Goal: Task Accomplishment & Management: Manage account settings

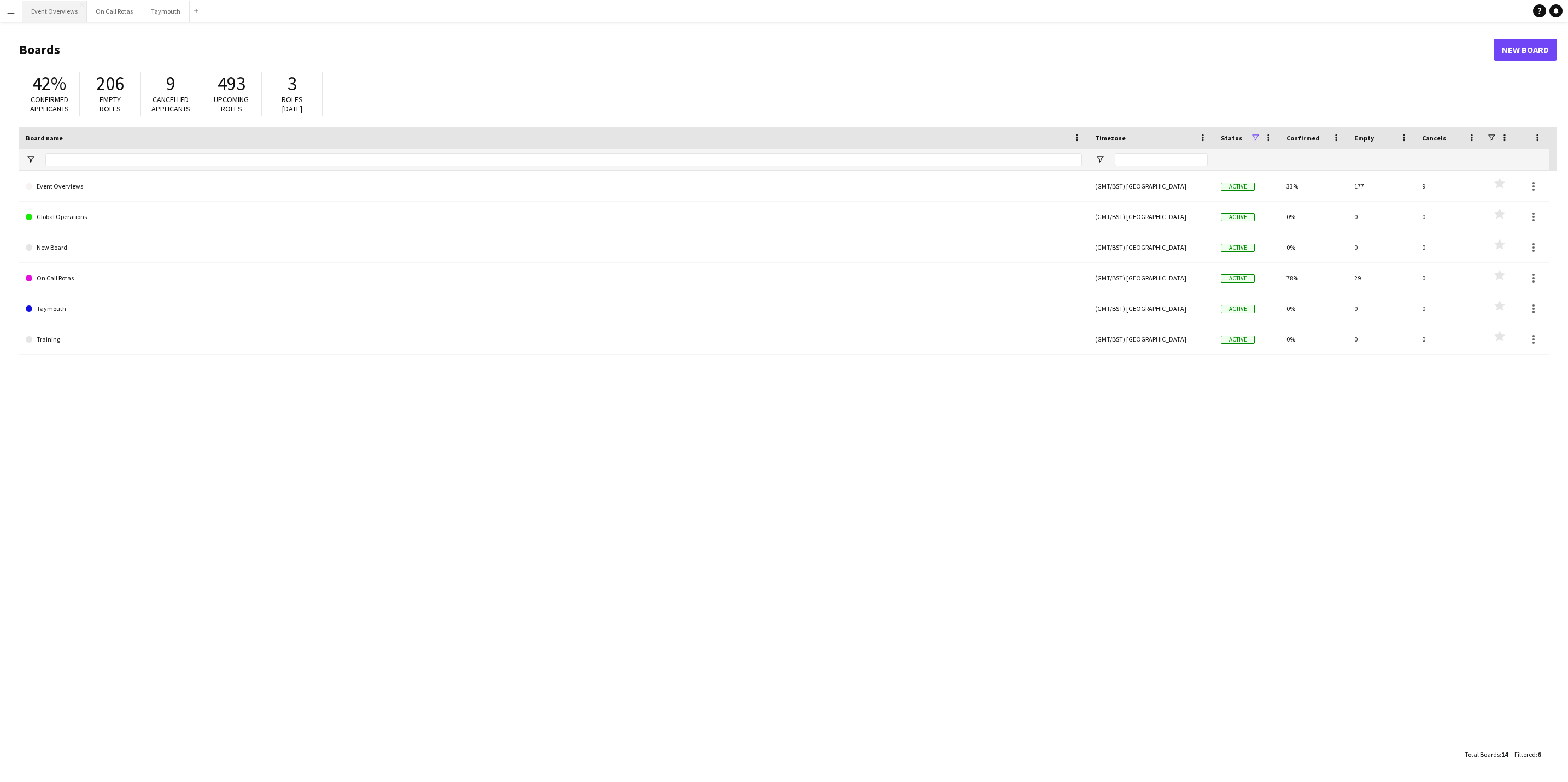
click at [60, 12] on button "Event Overviews Close" at bounding box center [55, 11] width 64 height 21
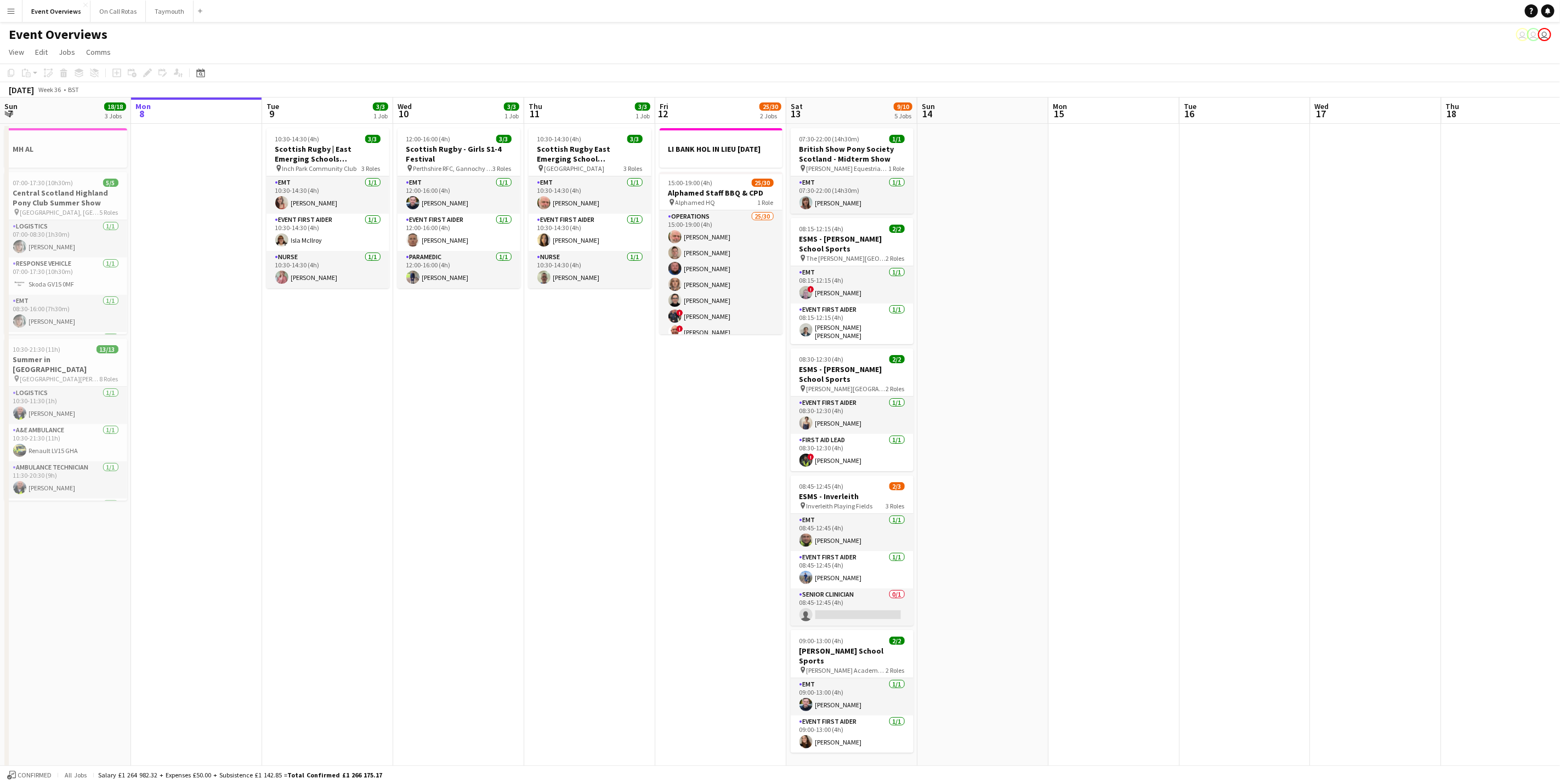
scroll to position [0, 357]
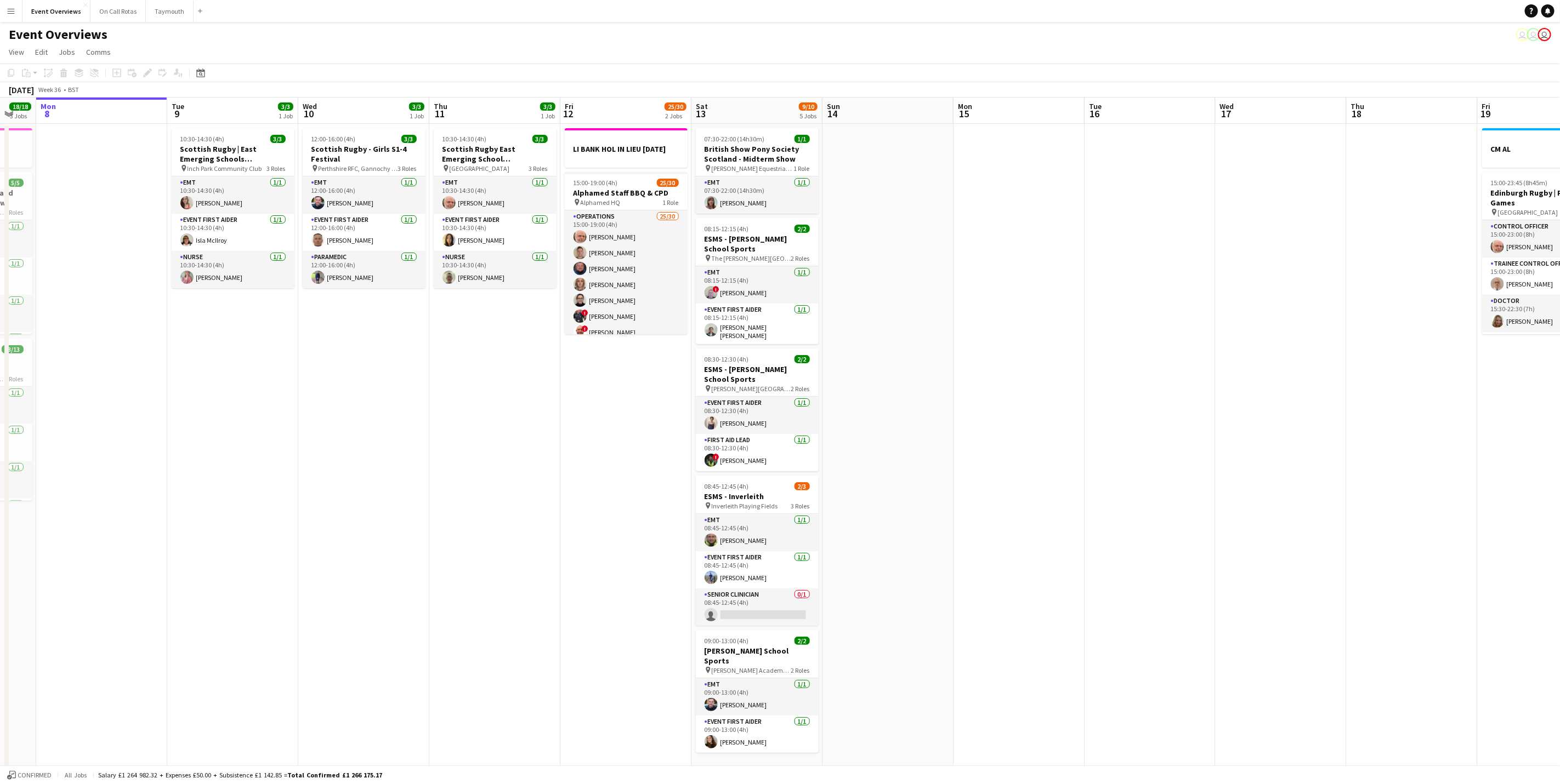
click at [330, 403] on app-calendar-viewport "Fri 5 13/13 3 Jobs Sat 6 22/27 7 Jobs Sun 7 18/18 3 Jobs Mon 8 Tue 9 3/3 1 Job …" at bounding box center [780, 579] width 1560 height 964
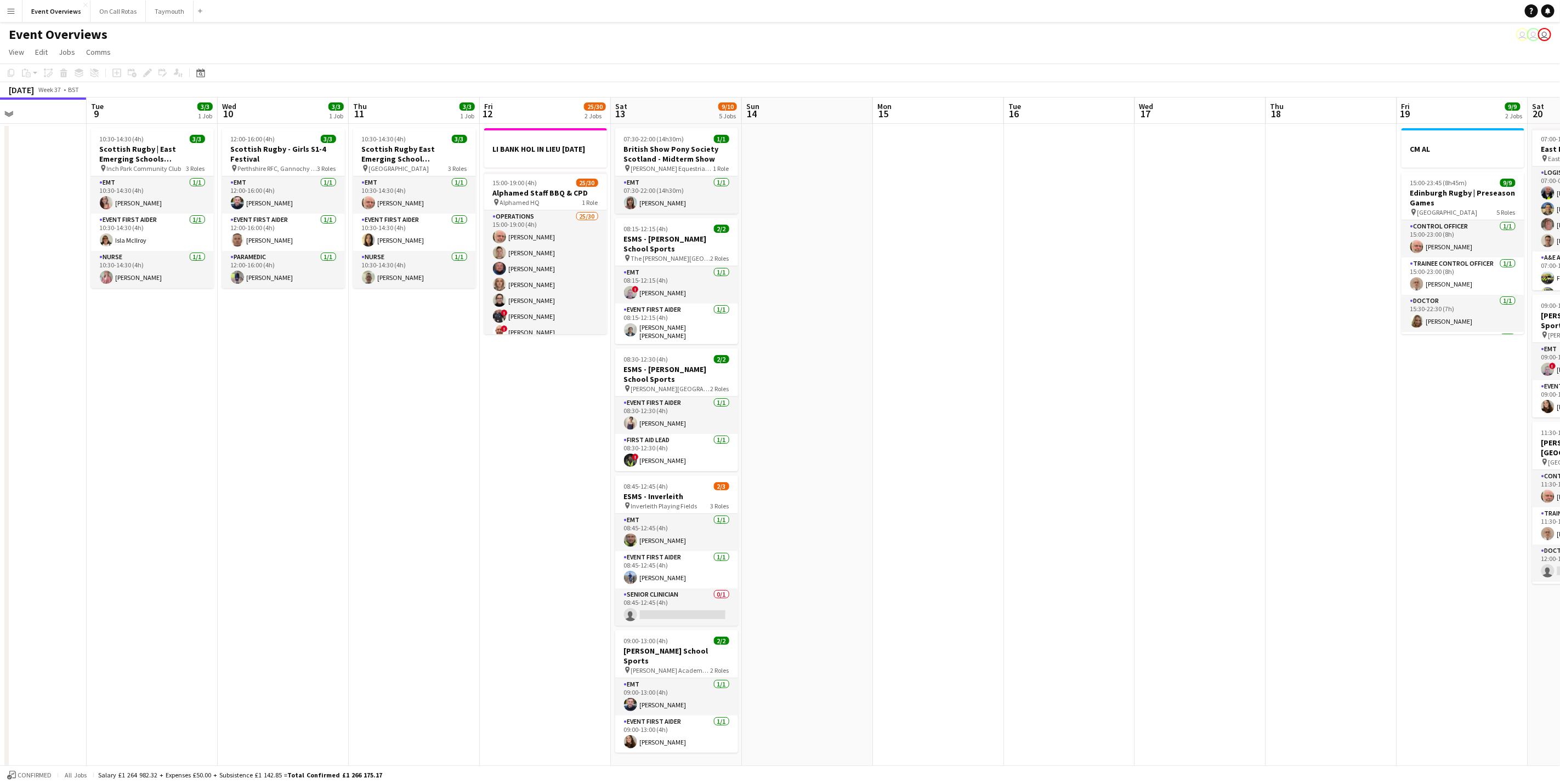
drag, startPoint x: 444, startPoint y: 467, endPoint x: 363, endPoint y: 472, distance: 81.2
click at [363, 472] on app-calendar-viewport "Fri 5 13/13 3 Jobs Sat 6 22/27 7 Jobs Sun 7 18/18 3 Jobs Mon 8 Tue 9 3/3 1 Job …" at bounding box center [780, 579] width 1560 height 964
click at [405, 207] on app-card-role "EMT [DATE] 10:30-14:30 (4h) [PERSON_NAME]" at bounding box center [414, 195] width 123 height 37
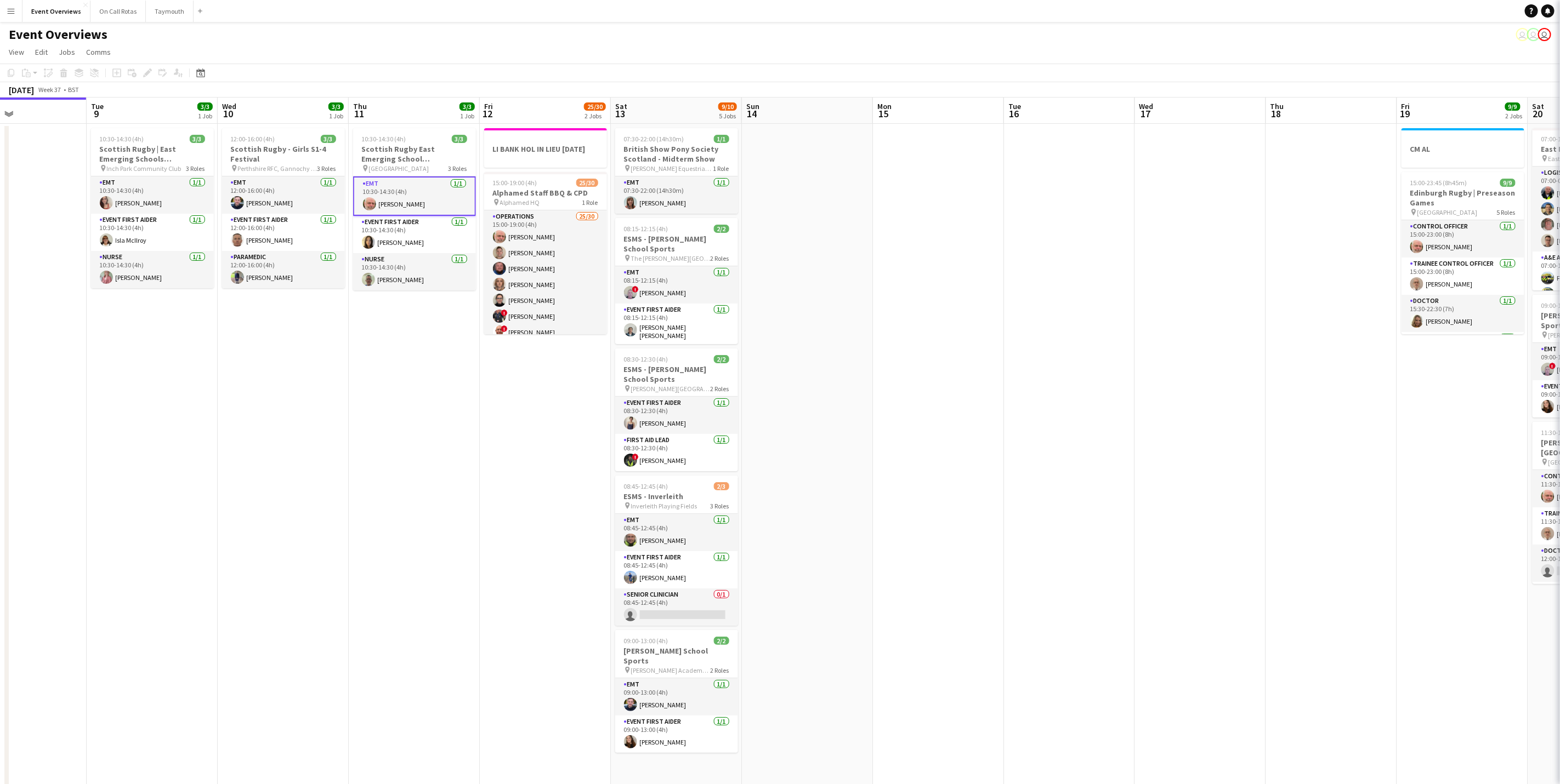
click at [405, 181] on app-card-role "EMT [DATE] 10:30-14:30 (4h) [PERSON_NAME]" at bounding box center [414, 196] width 123 height 40
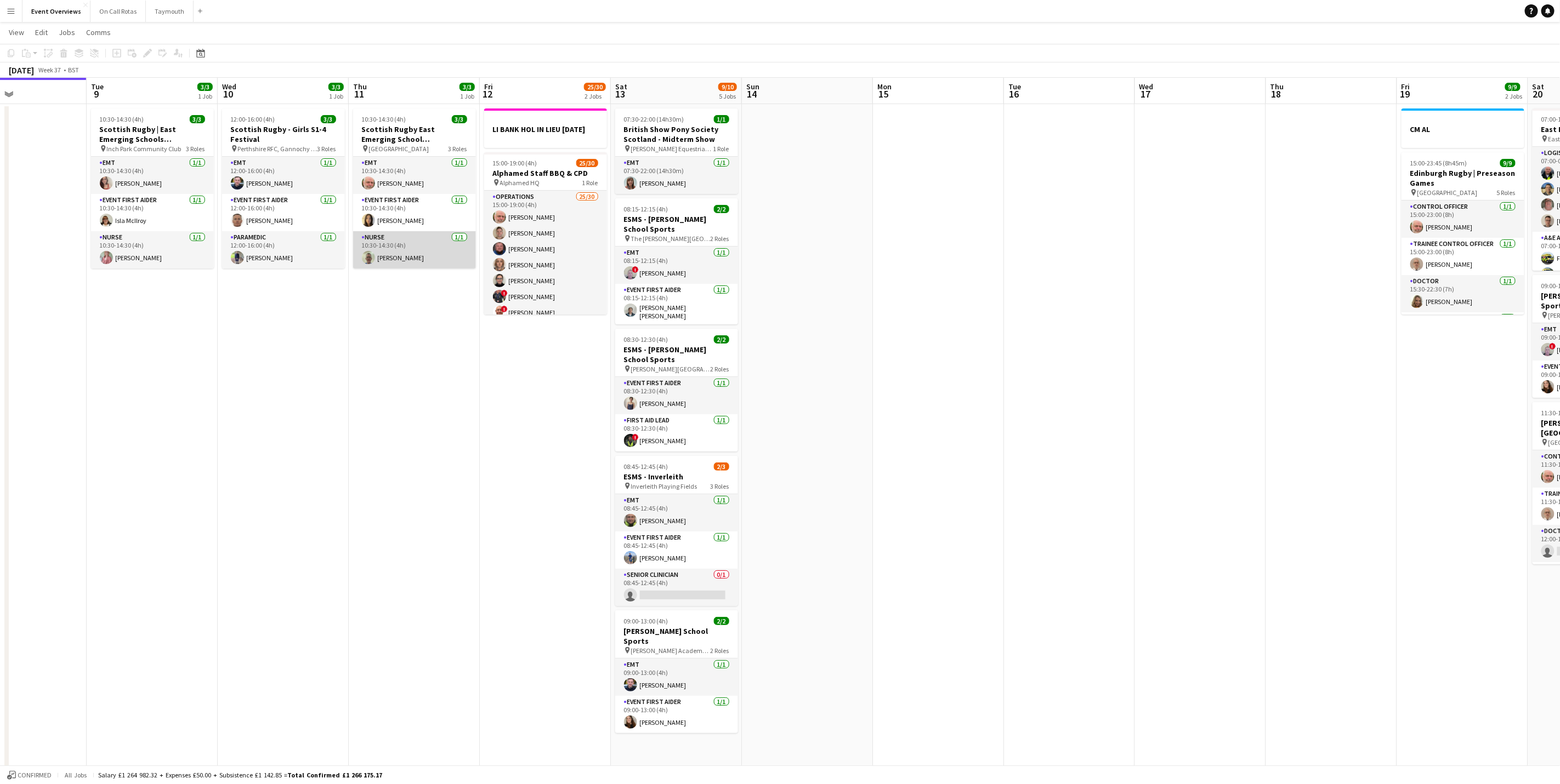
scroll to position [0, 0]
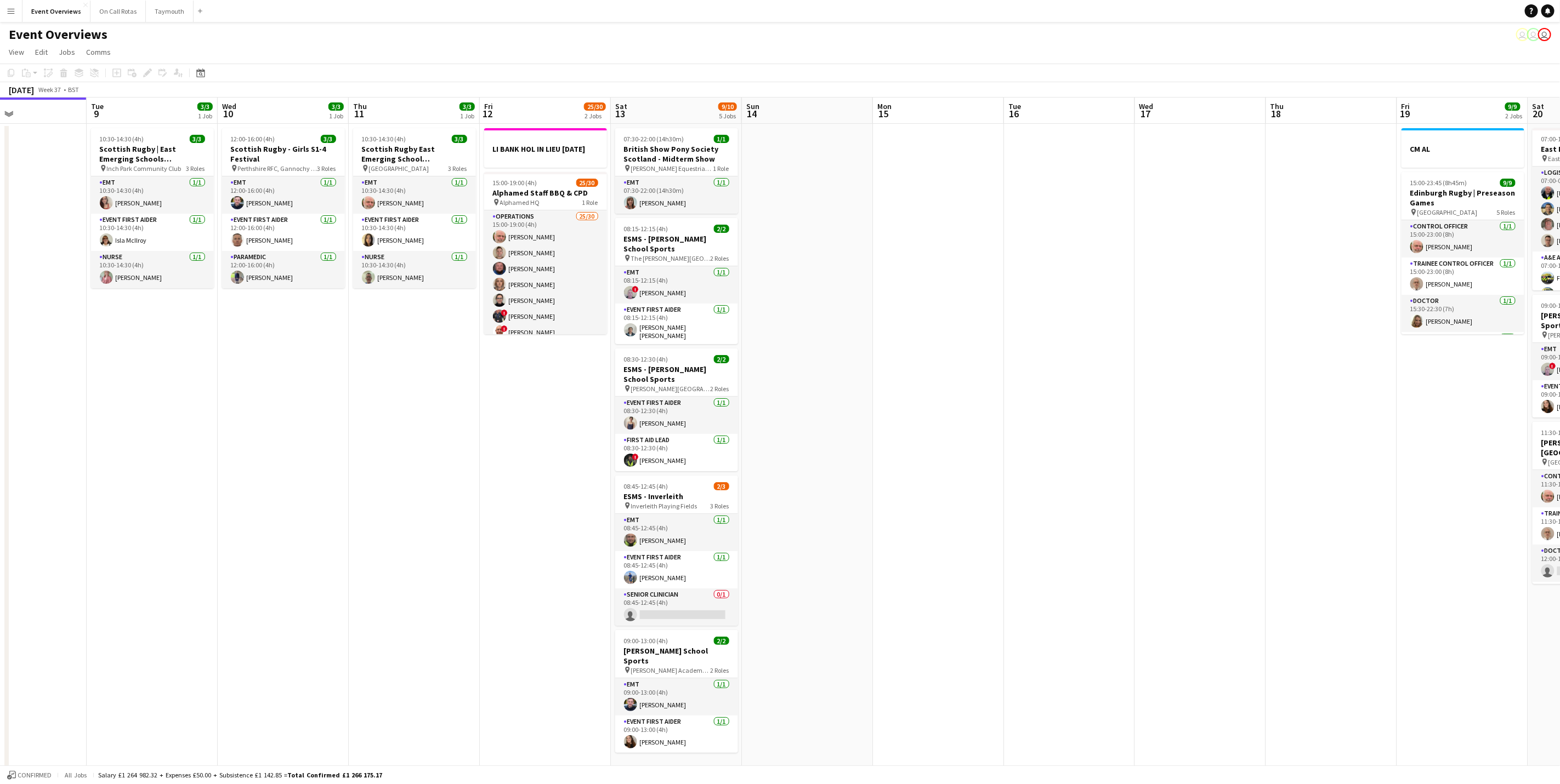
drag, startPoint x: 371, startPoint y: 2, endPoint x: 528, endPoint y: 36, distance: 160.6
click at [542, 46] on app-page-menu "View Day view expanded Day view collapsed Month view Date picker Jump to [DATE]…" at bounding box center [780, 52] width 1560 height 21
click at [410, 194] on app-card-role "EMT [DATE] 10:30-14:30 (4h) [PERSON_NAME]" at bounding box center [414, 195] width 123 height 37
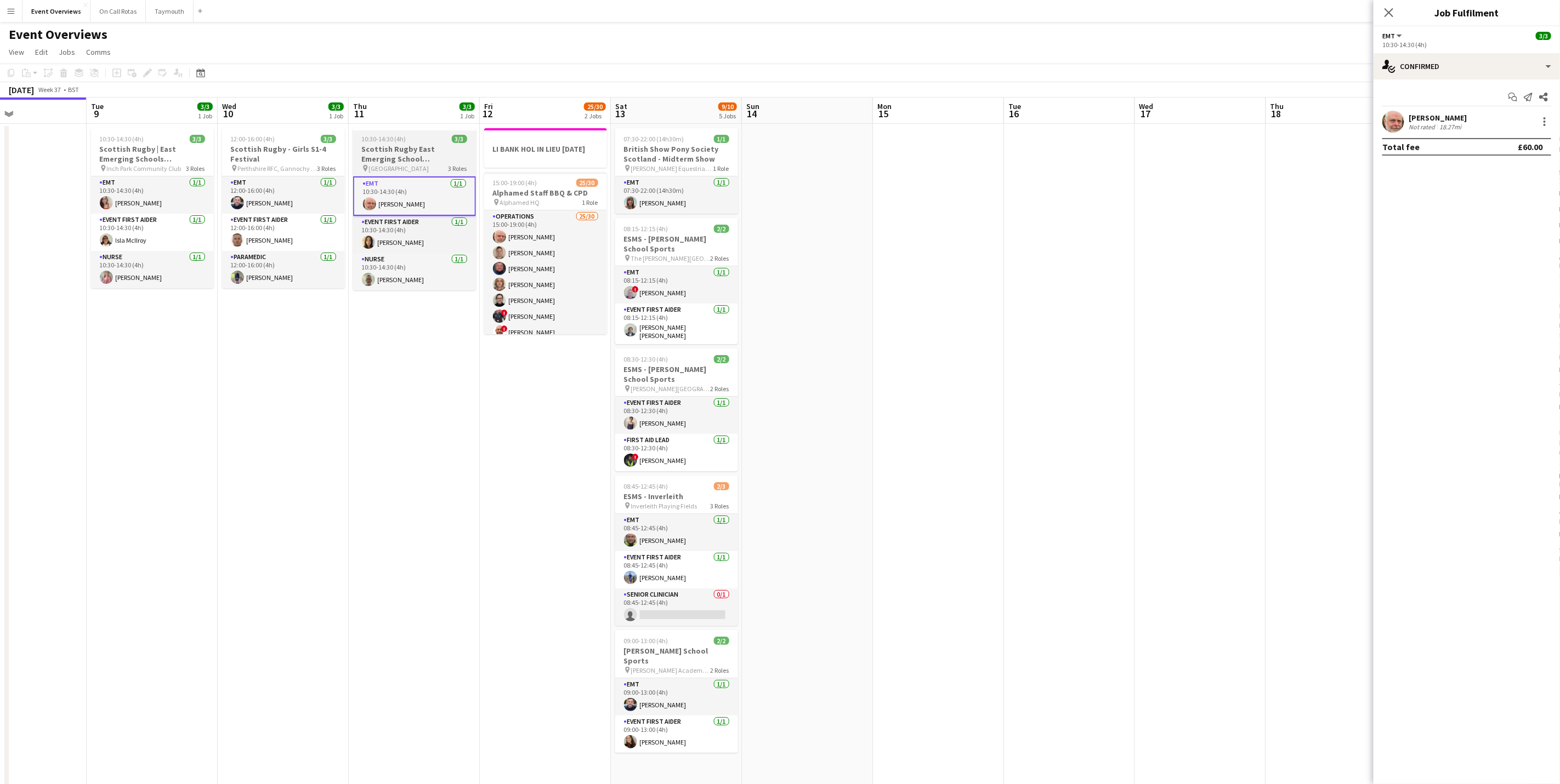
click at [403, 157] on h3 "Scottish Rugby East Emerging School Championships | Meggetland" at bounding box center [414, 153] width 123 height 19
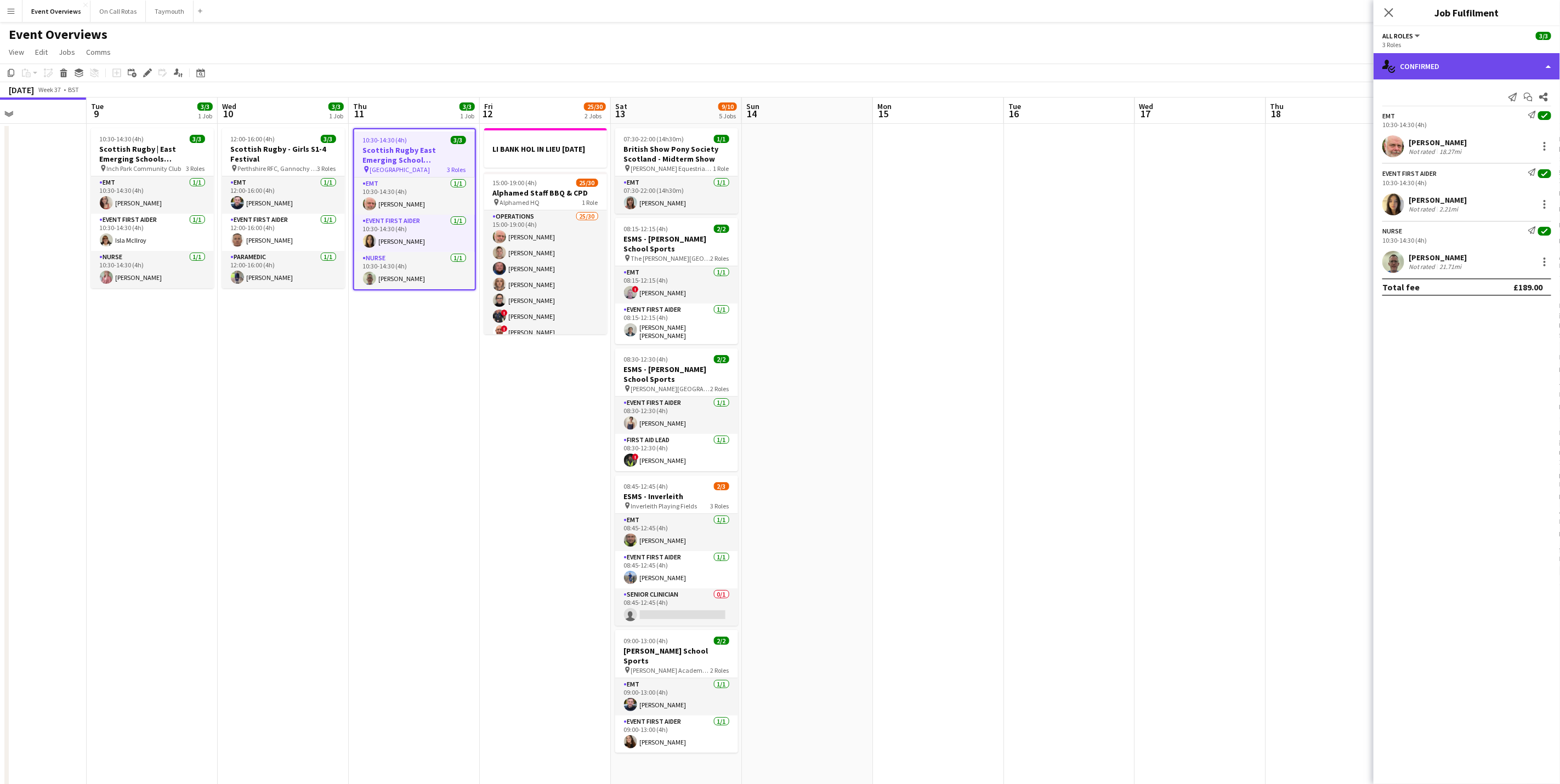
click at [1492, 53] on div "single-neutral-actions-check-2 Confirmed" at bounding box center [1467, 66] width 186 height 26
click at [1491, 113] on div "pen-write Job Details" at bounding box center [1502, 114] width 108 height 22
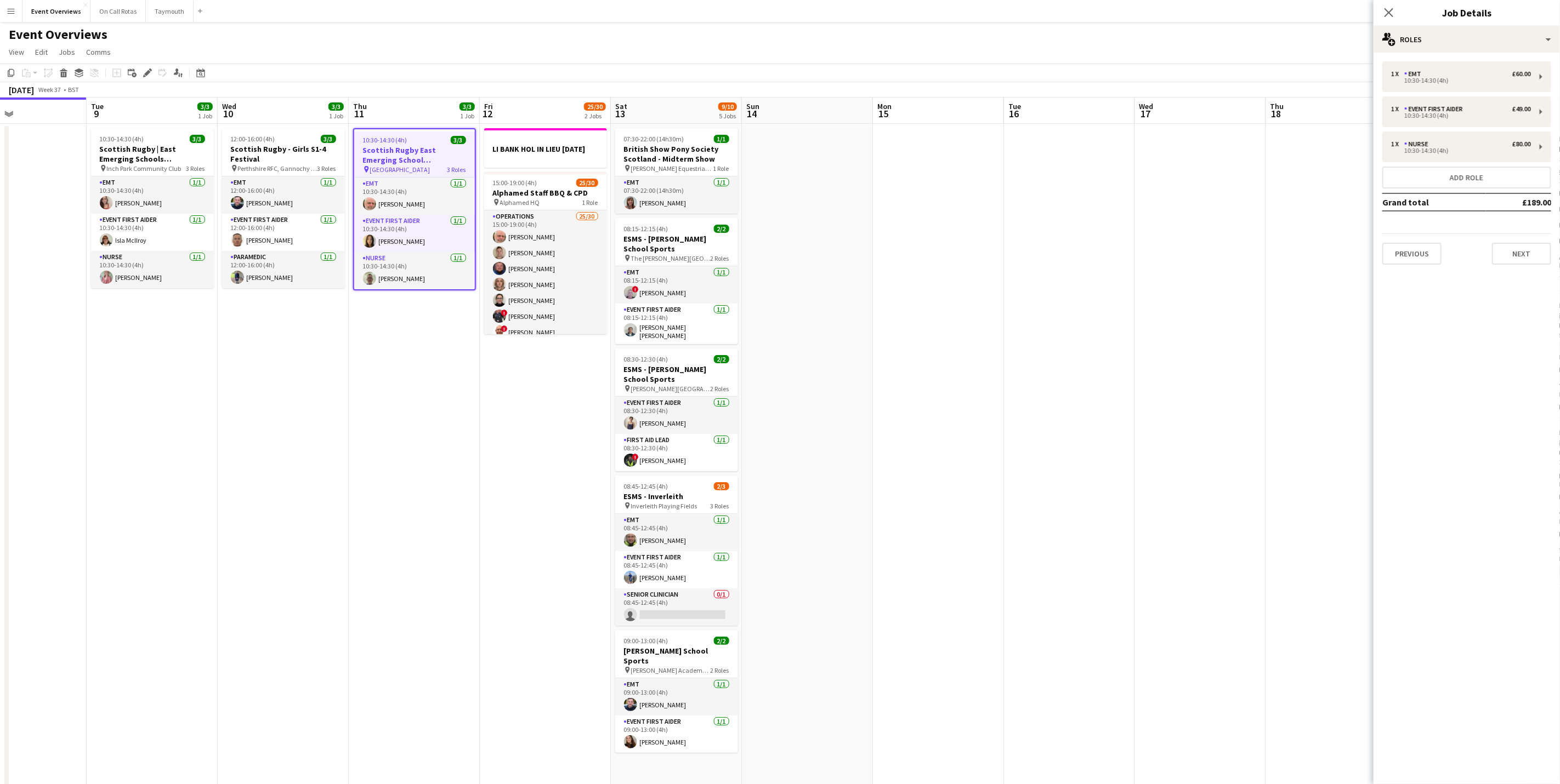
click at [1438, 52] on div "1 x EMT £60.00 10:30-14:30 (4h) 1 x Event First Aider £49.00 10:30-14:30 (4h) 1…" at bounding box center [1467, 163] width 186 height 221
click at [1440, 46] on div "multiple-users-add Roles" at bounding box center [1467, 39] width 186 height 26
click at [1484, 109] on span "Job Ad" at bounding box center [1485, 108] width 23 height 10
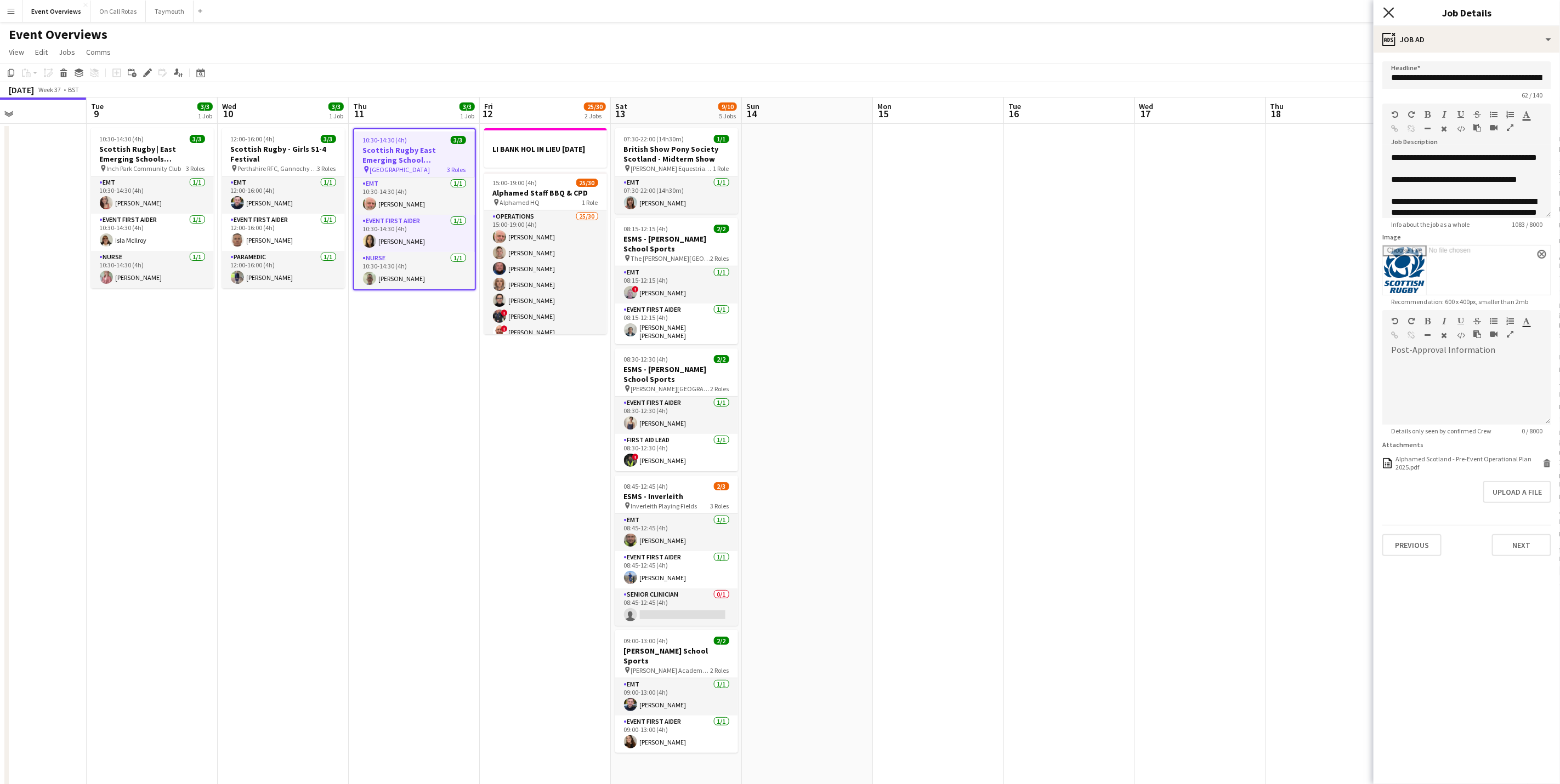
click at [1389, 8] on icon "Close pop-in" at bounding box center [1388, 12] width 10 height 10
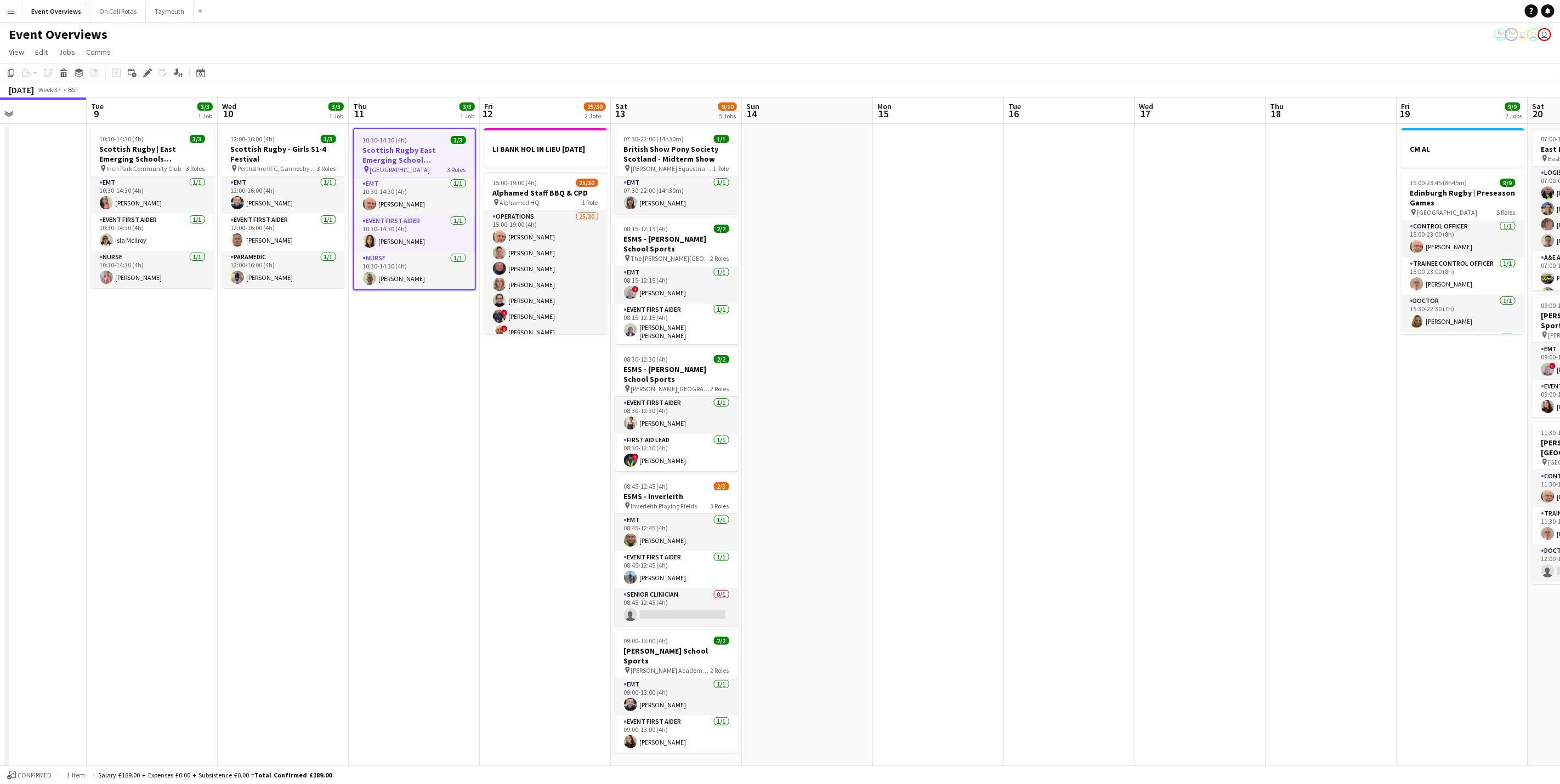
click at [711, 62] on app-page-menu "View Day view expanded Day view collapsed Month view Date picker Jump to [DATE]…" at bounding box center [780, 52] width 1560 height 21
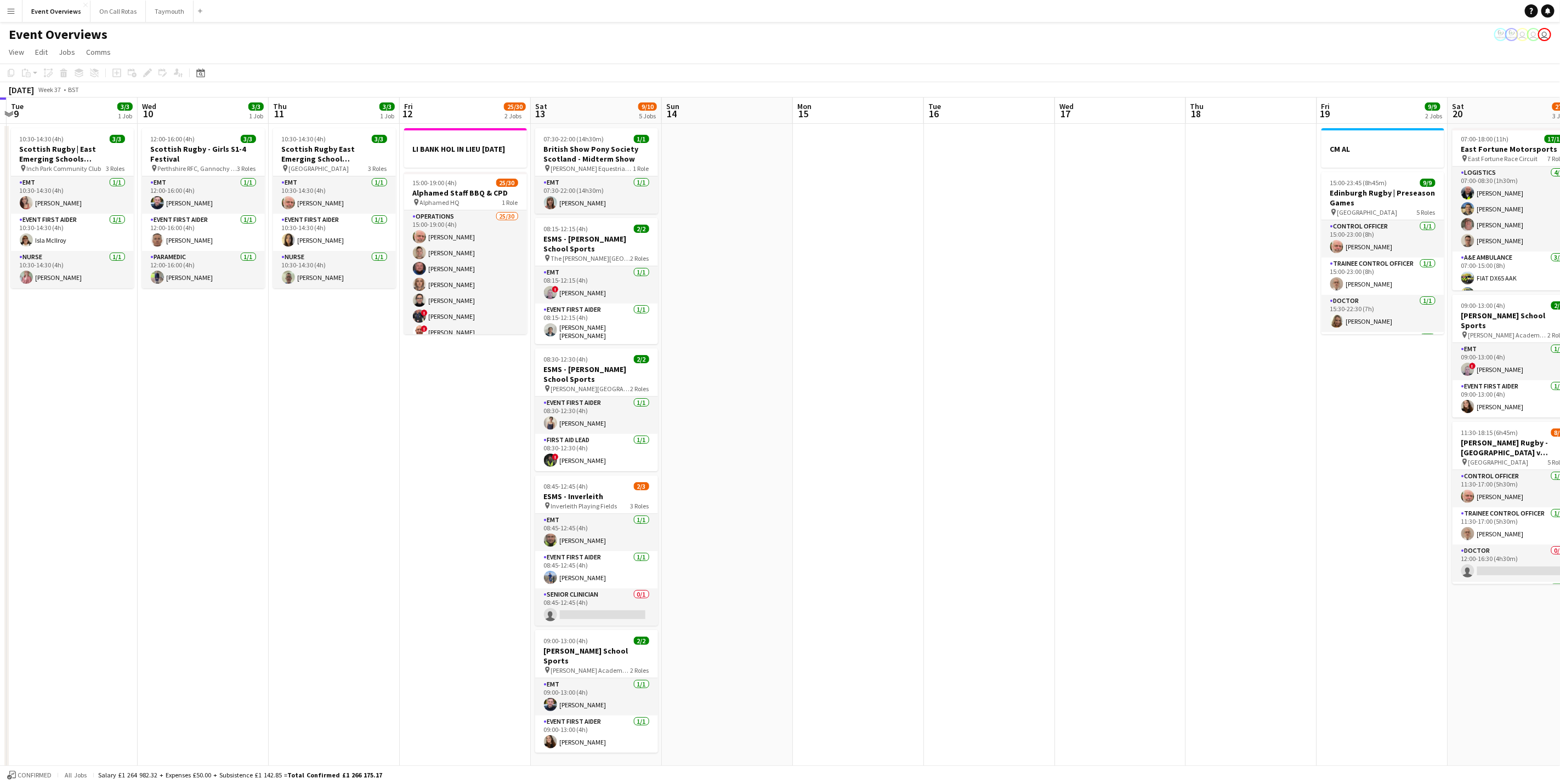
scroll to position [0, 267]
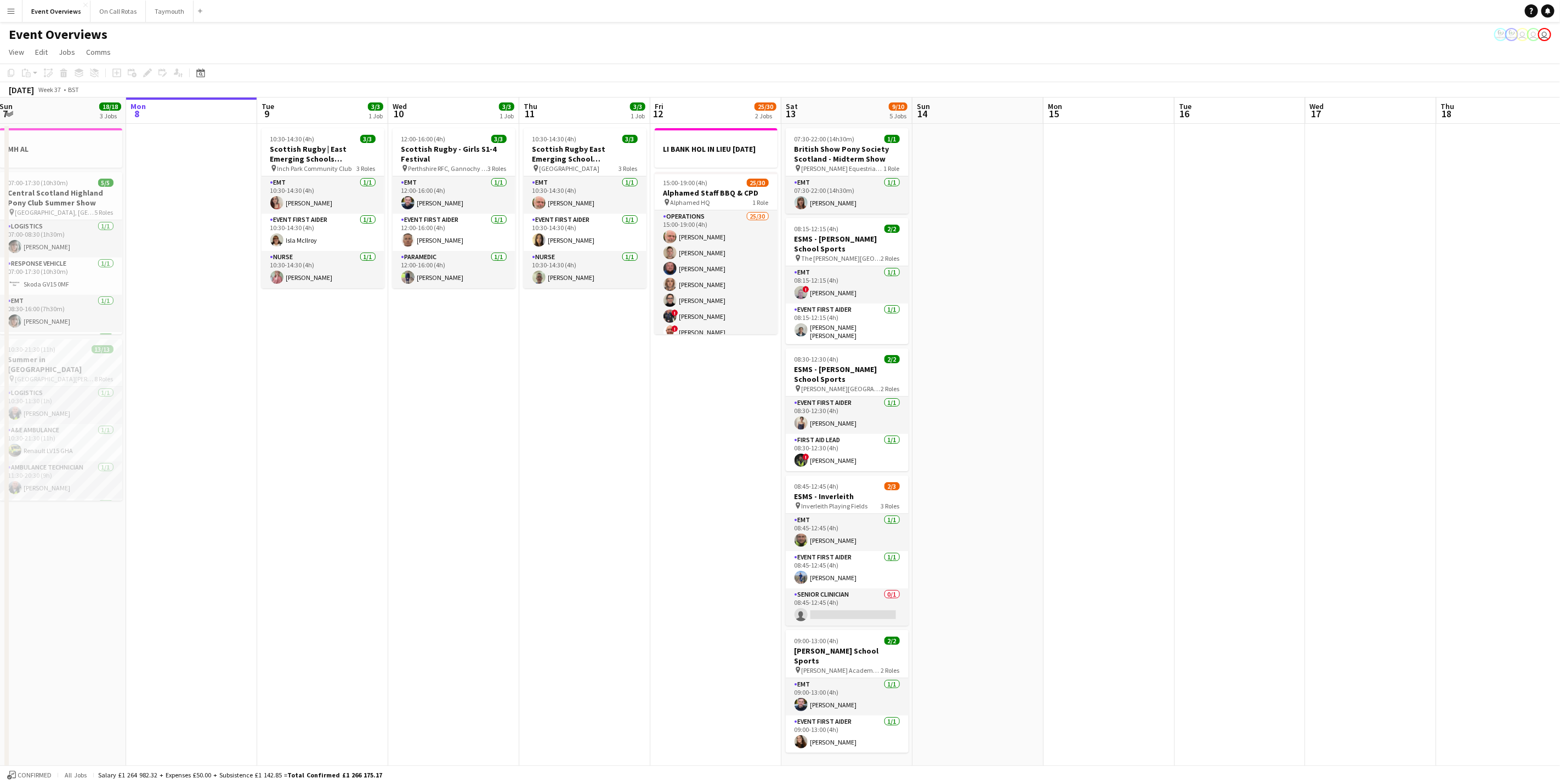
drag, startPoint x: 189, startPoint y: 406, endPoint x: 359, endPoint y: 459, distance: 178.1
click at [359, 459] on app-calendar-viewport "Fri 5 13/13 3 Jobs Sat 6 22/27 7 Jobs Sun 7 18/18 3 Jobs Mon 8 Tue 9 3/3 1 Job …" at bounding box center [780, 579] width 1560 height 964
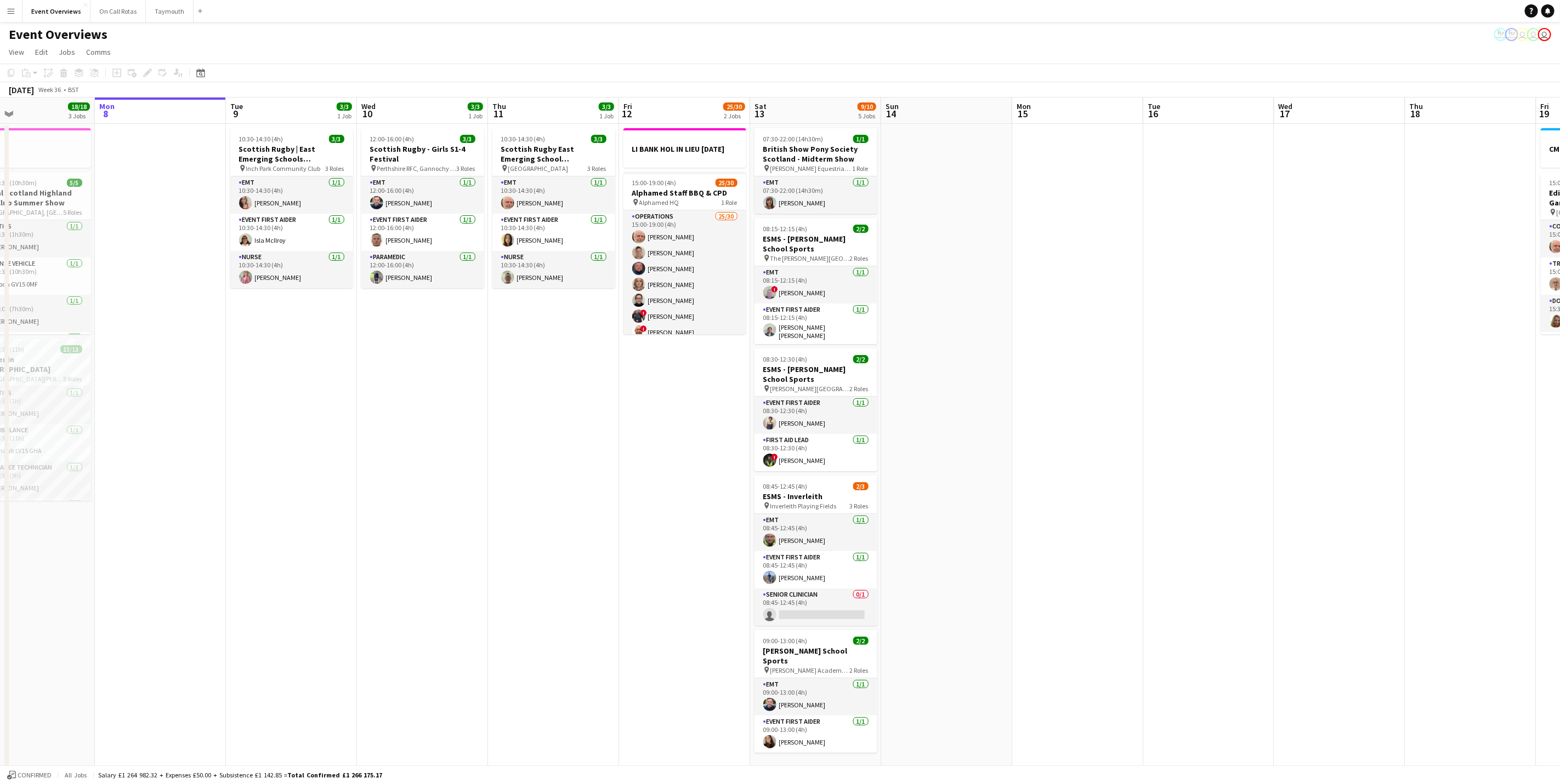
drag, startPoint x: 356, startPoint y: 637, endPoint x: 324, endPoint y: 632, distance: 32.4
click at [324, 632] on app-calendar-viewport "Fri 5 13/13 3 Jobs Sat 6 22/27 7 Jobs Sun 7 18/18 3 Jobs Mon 8 Tue 9 3/3 1 Job …" at bounding box center [780, 579] width 1560 height 964
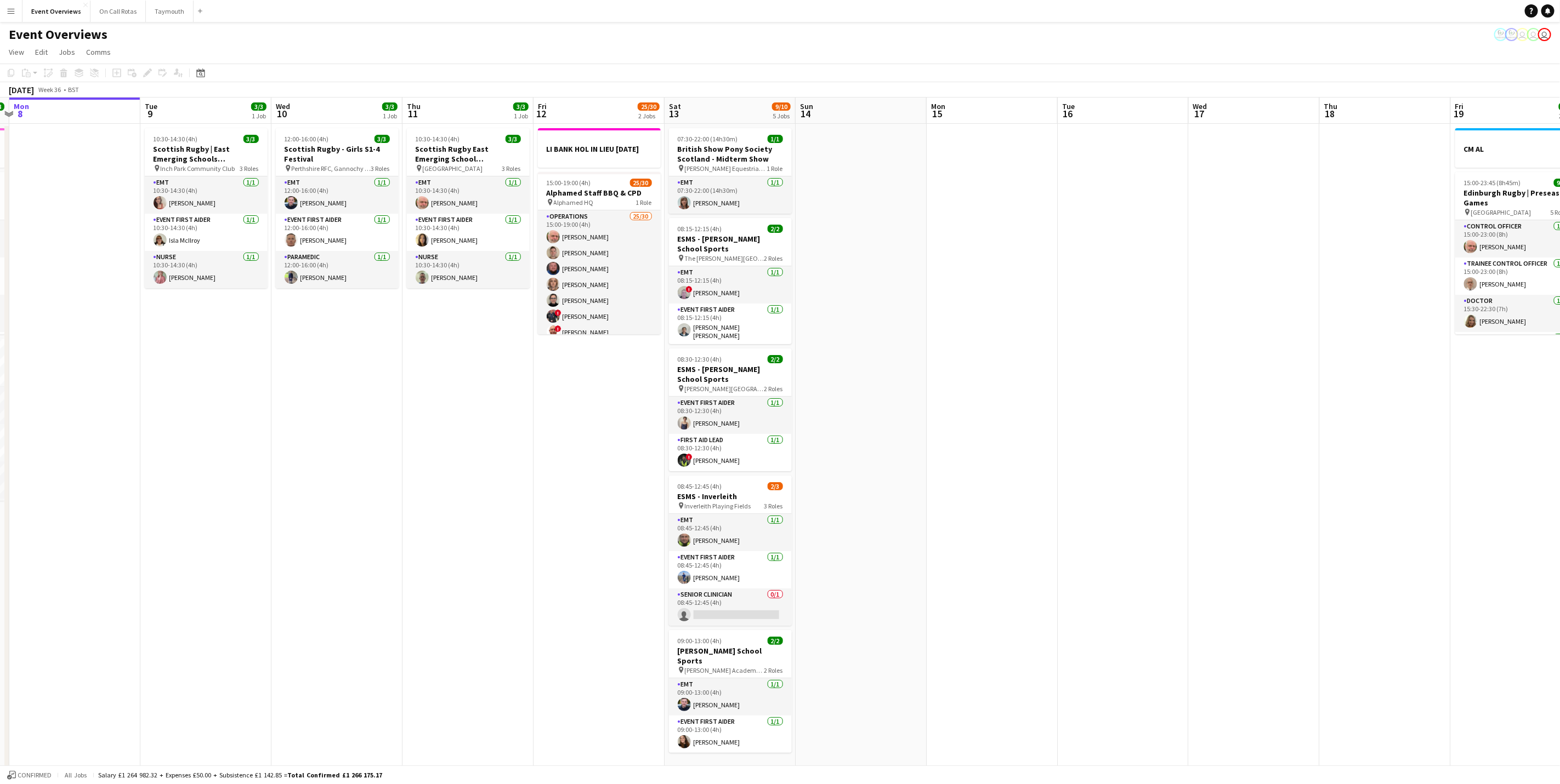
drag, startPoint x: 644, startPoint y: 427, endPoint x: 431, endPoint y: 420, distance: 213.1
click at [431, 420] on app-calendar-viewport "Fri 5 13/13 3 Jobs Sat 6 22/27 7 Jobs Sun 7 18/18 3 Jobs Mon 8 Tue 9 3/3 1 Job …" at bounding box center [780, 579] width 1560 height 964
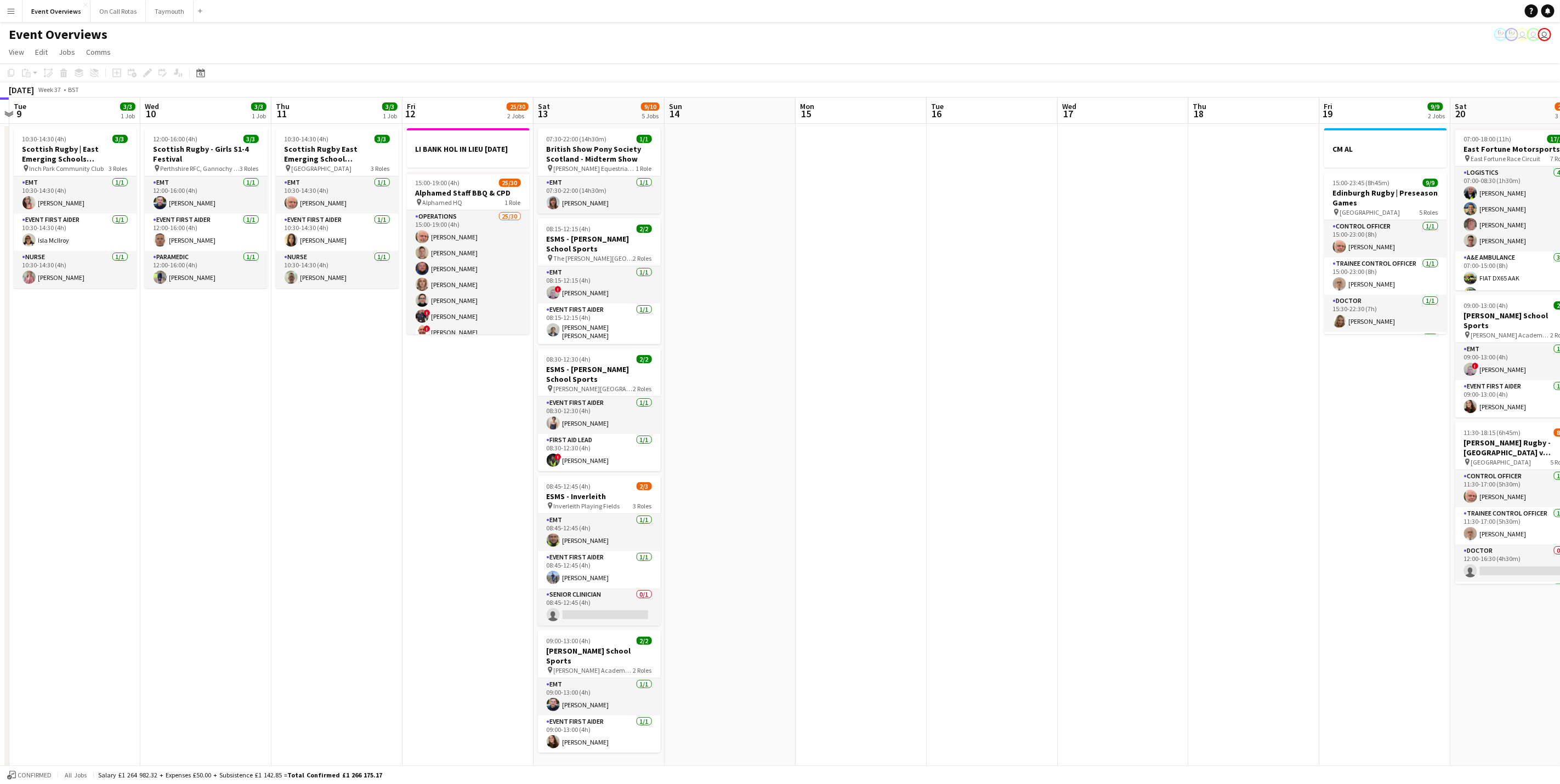
scroll to position [0, 222]
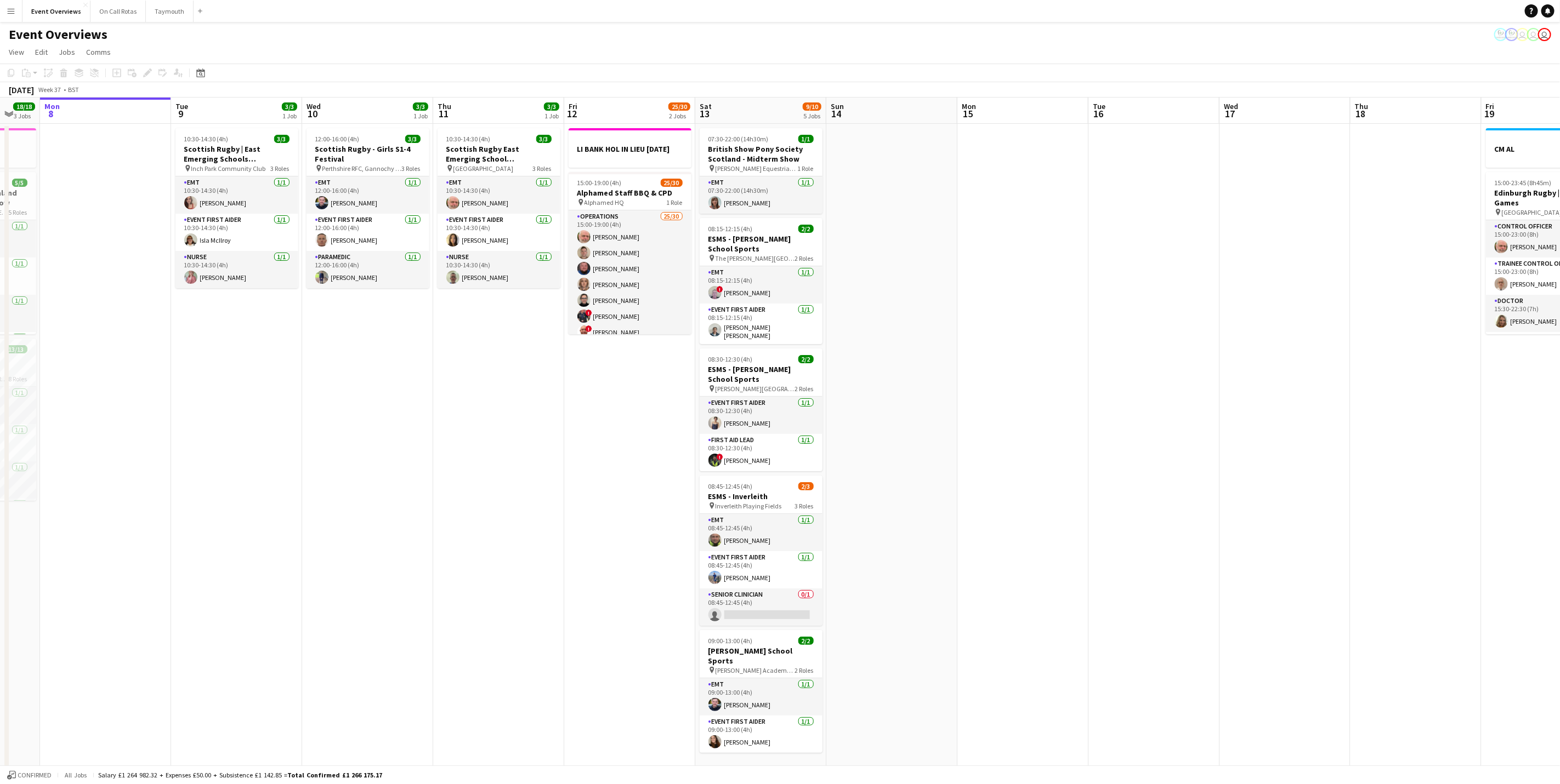
drag, startPoint x: 331, startPoint y: 648, endPoint x: 489, endPoint y: 648, distance: 158.0
click at [489, 648] on app-calendar-viewport "Sat 6 22/27 7 Jobs Sun 7 18/18 3 Jobs Mon 8 Tue 9 3/3 1 Job Wed 10 3/3 1 Job Th…" at bounding box center [780, 579] width 1560 height 964
click at [758, 195] on app-card-role "EMT [DATE] 07:30-22:00 (14h30m) [PERSON_NAME]" at bounding box center [761, 195] width 123 height 37
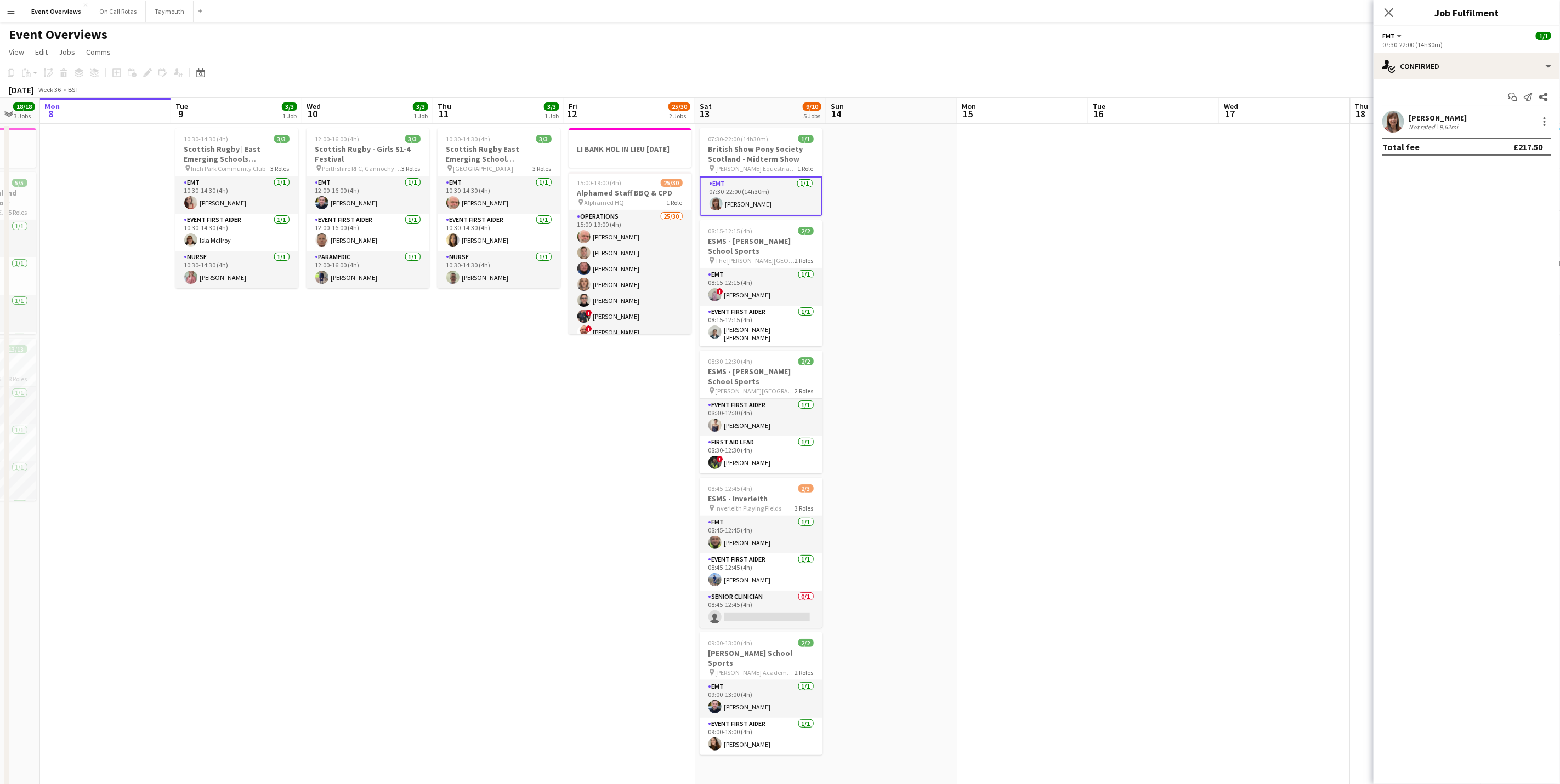
click at [1422, 111] on div "[PERSON_NAME] Not rated 9.62mi" at bounding box center [1467, 122] width 186 height 22
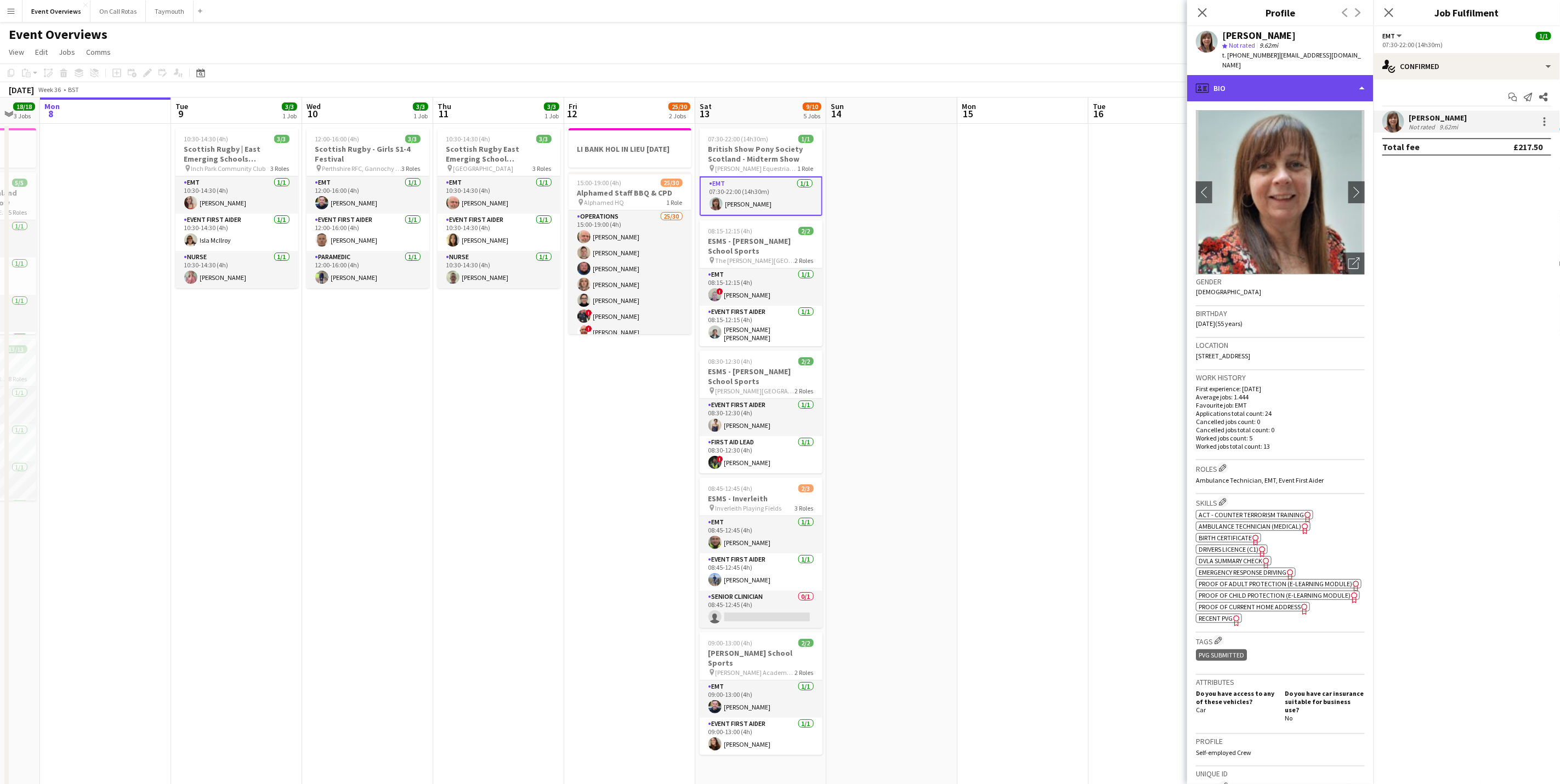
click at [1351, 86] on div "profile Bio" at bounding box center [1281, 88] width 186 height 26
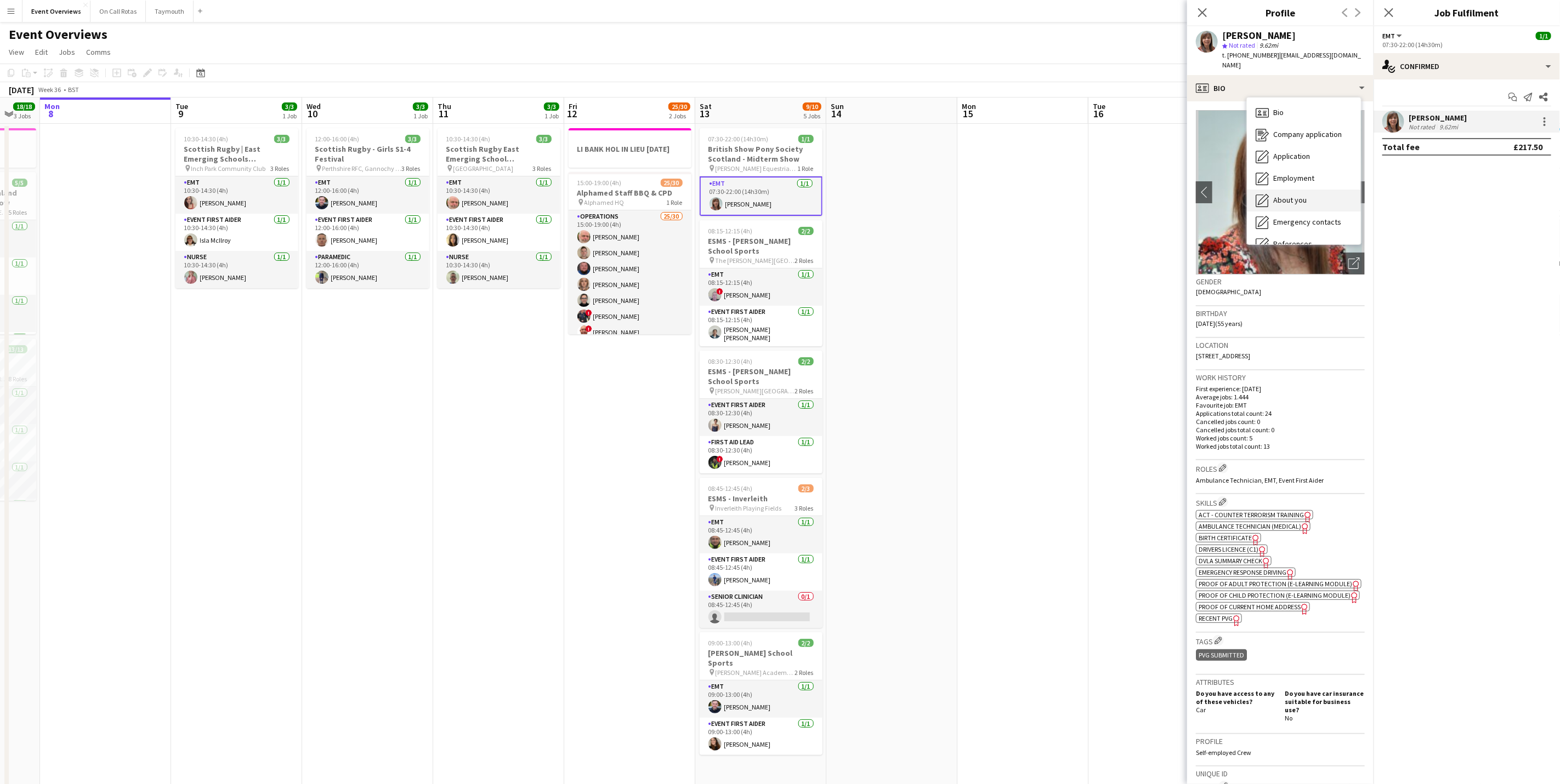
click at [1301, 195] on span "About you" at bounding box center [1289, 200] width 33 height 10
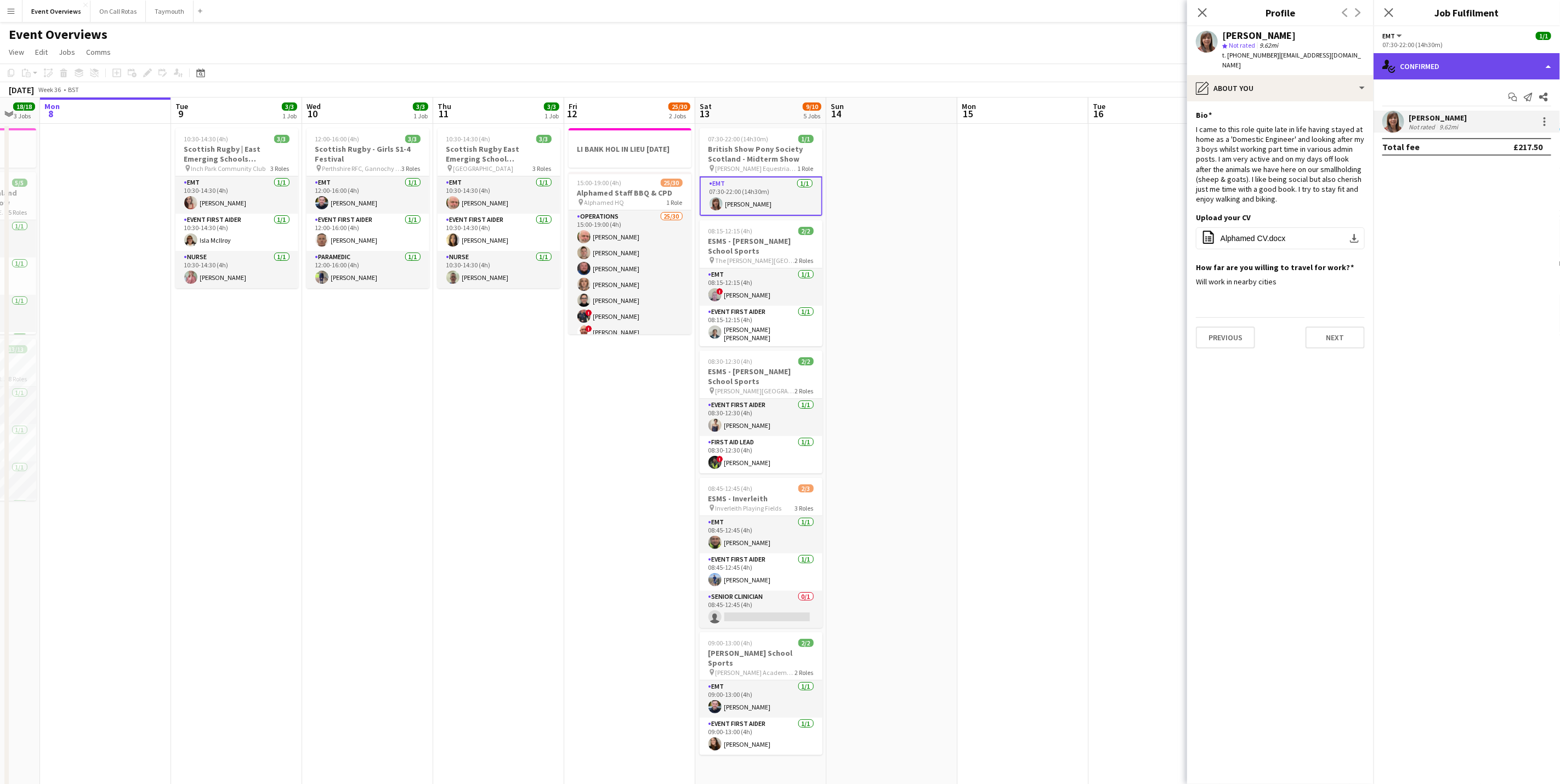
click at [1431, 71] on div "single-neutral-actions-check-2 Confirmed" at bounding box center [1467, 66] width 186 height 26
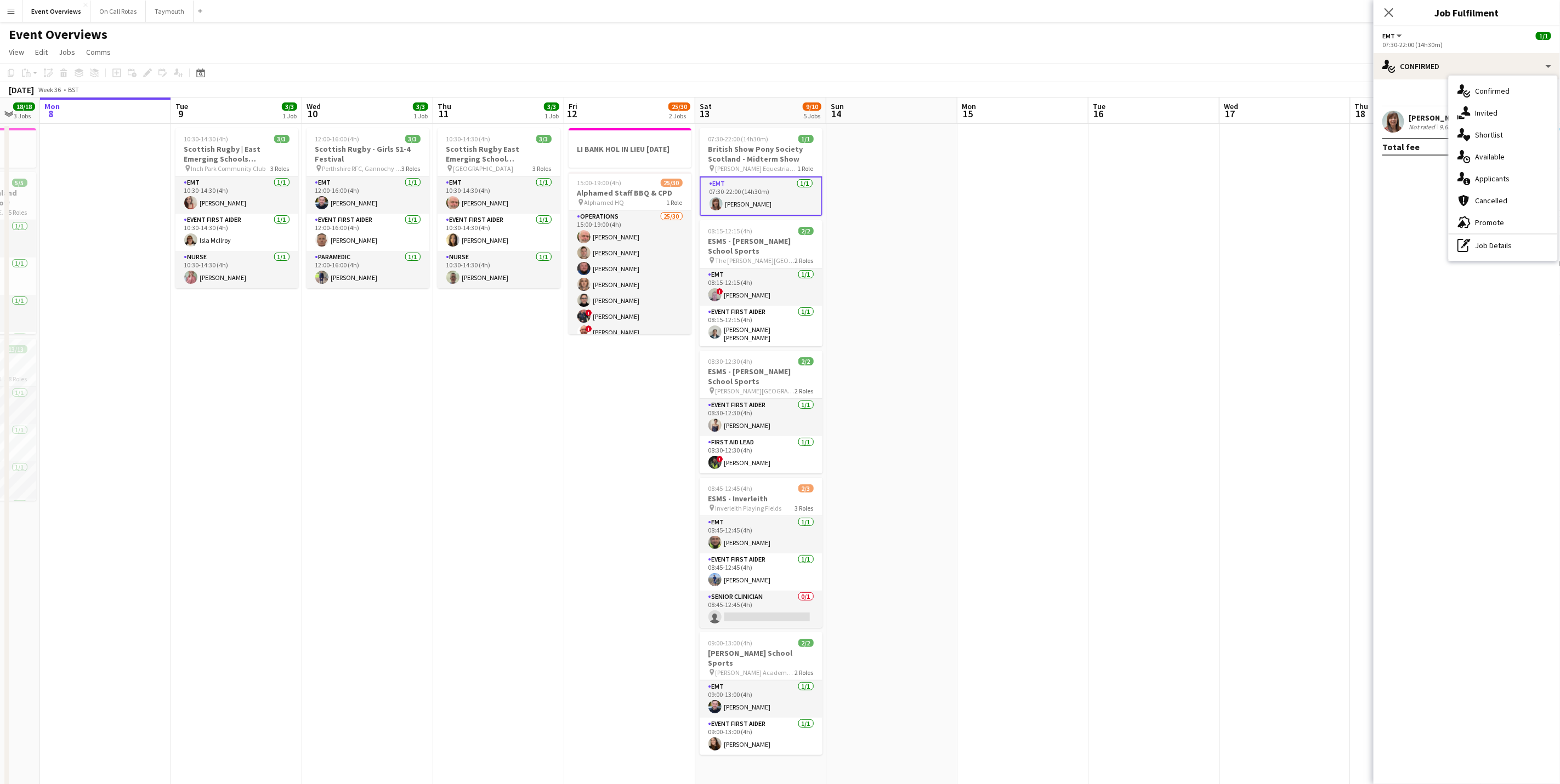
click at [1397, 120] on app-user-avatar at bounding box center [1393, 122] width 22 height 22
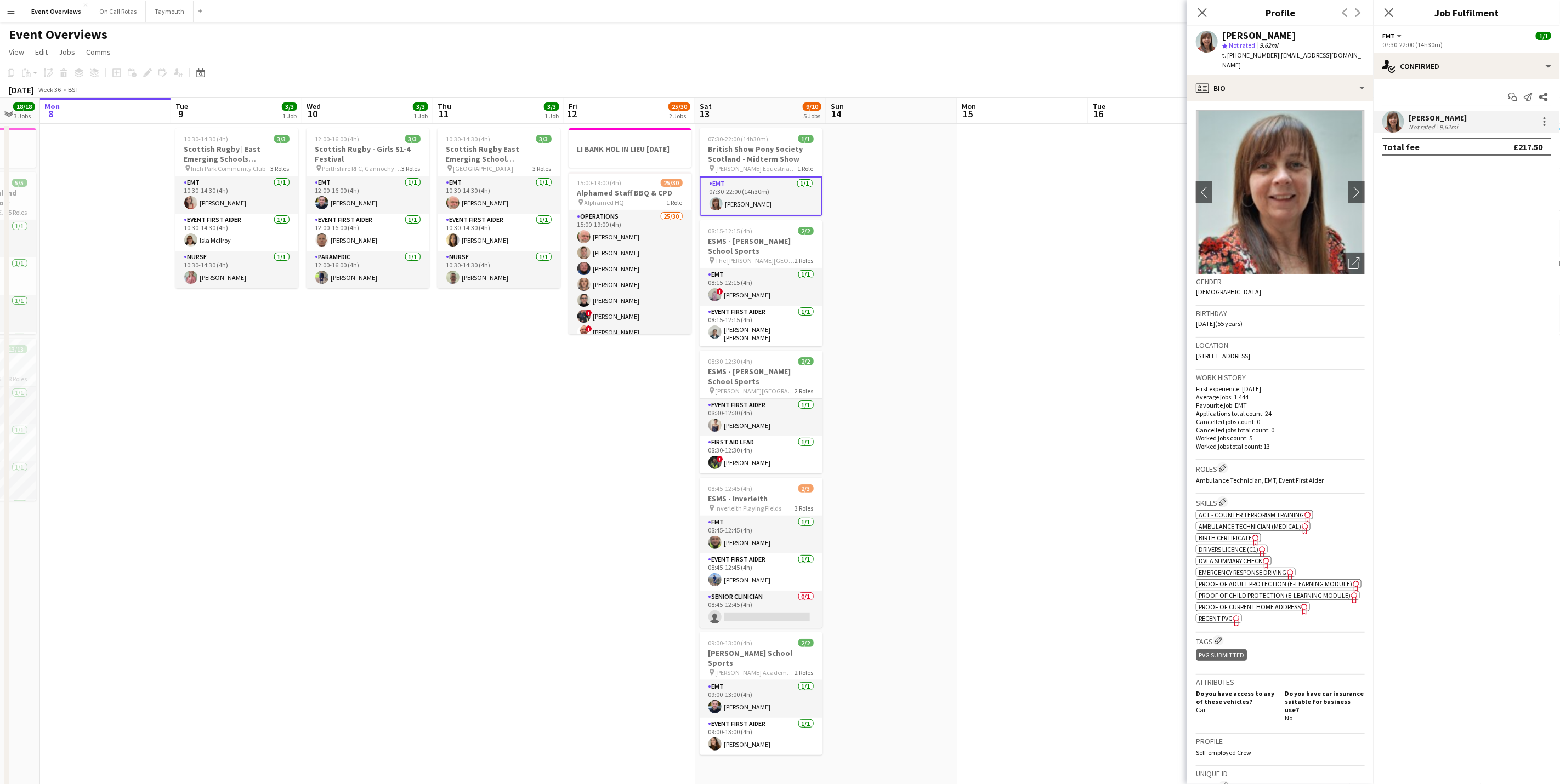
drag, startPoint x: 1333, startPoint y: 345, endPoint x: 1222, endPoint y: 345, distance: 111.0
click at [1222, 345] on div "Location [STREET_ADDRESS]" at bounding box center [1280, 354] width 169 height 32
copy span "[STREET_ADDRESS]"
click at [1389, 10] on icon "Close pop-in" at bounding box center [1388, 12] width 10 height 10
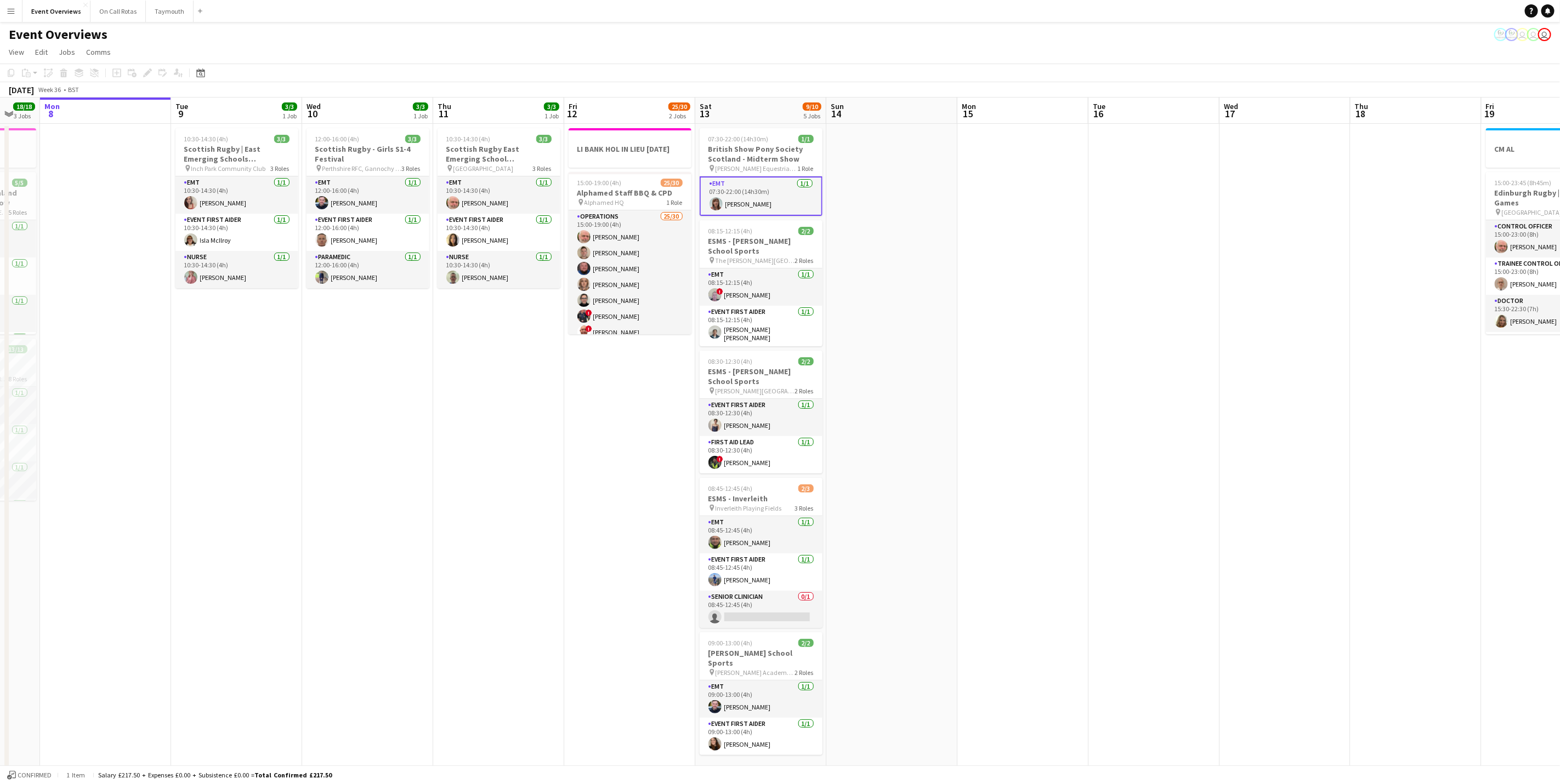
click at [741, 211] on app-card-role "EMT [DATE] 07:30-22:00 (14h30m) [PERSON_NAME]" at bounding box center [761, 196] width 123 height 40
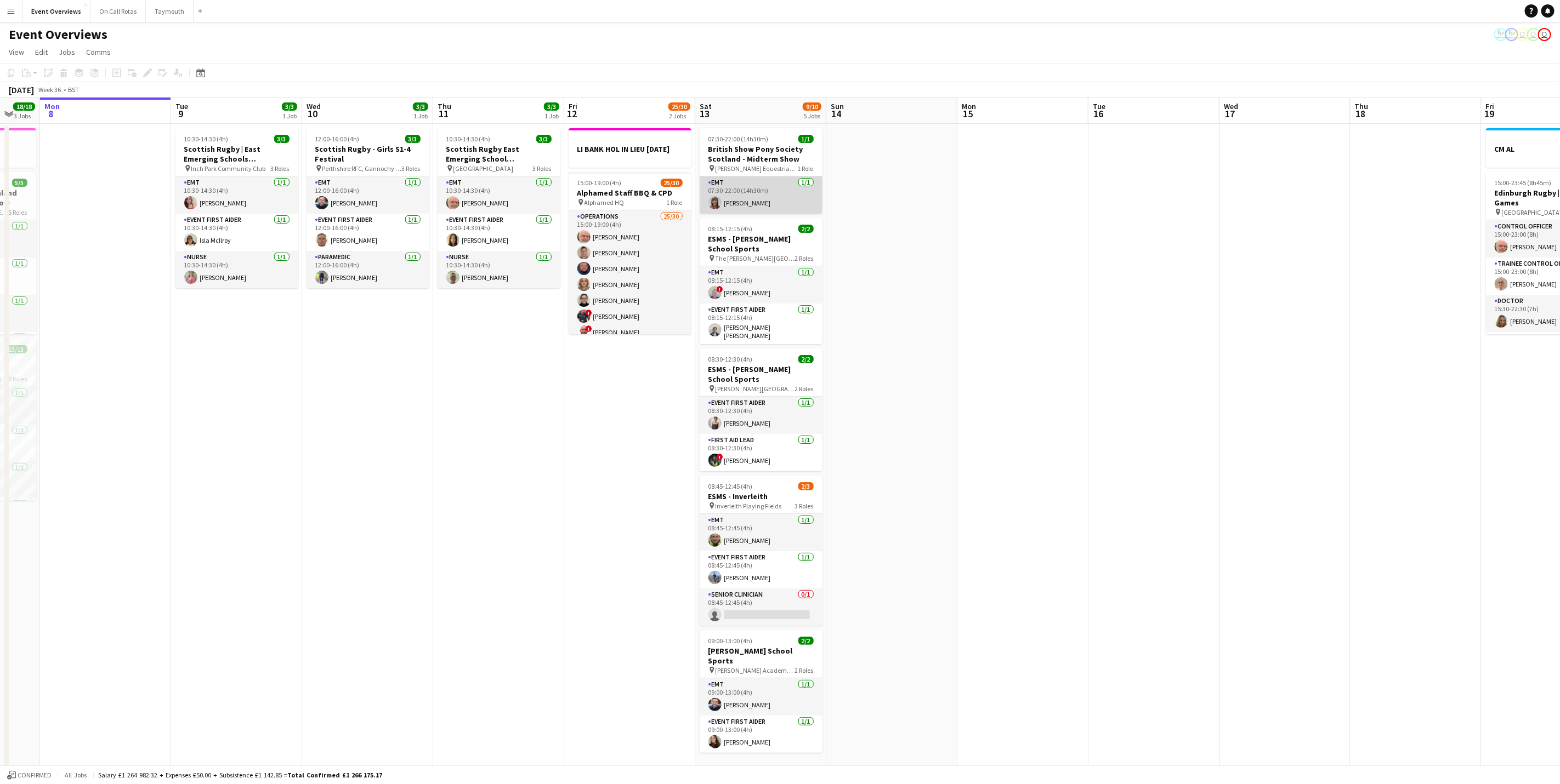
click at [736, 190] on app-card-role "EMT [DATE] 07:30-22:00 (14h30m) [PERSON_NAME]" at bounding box center [761, 195] width 123 height 37
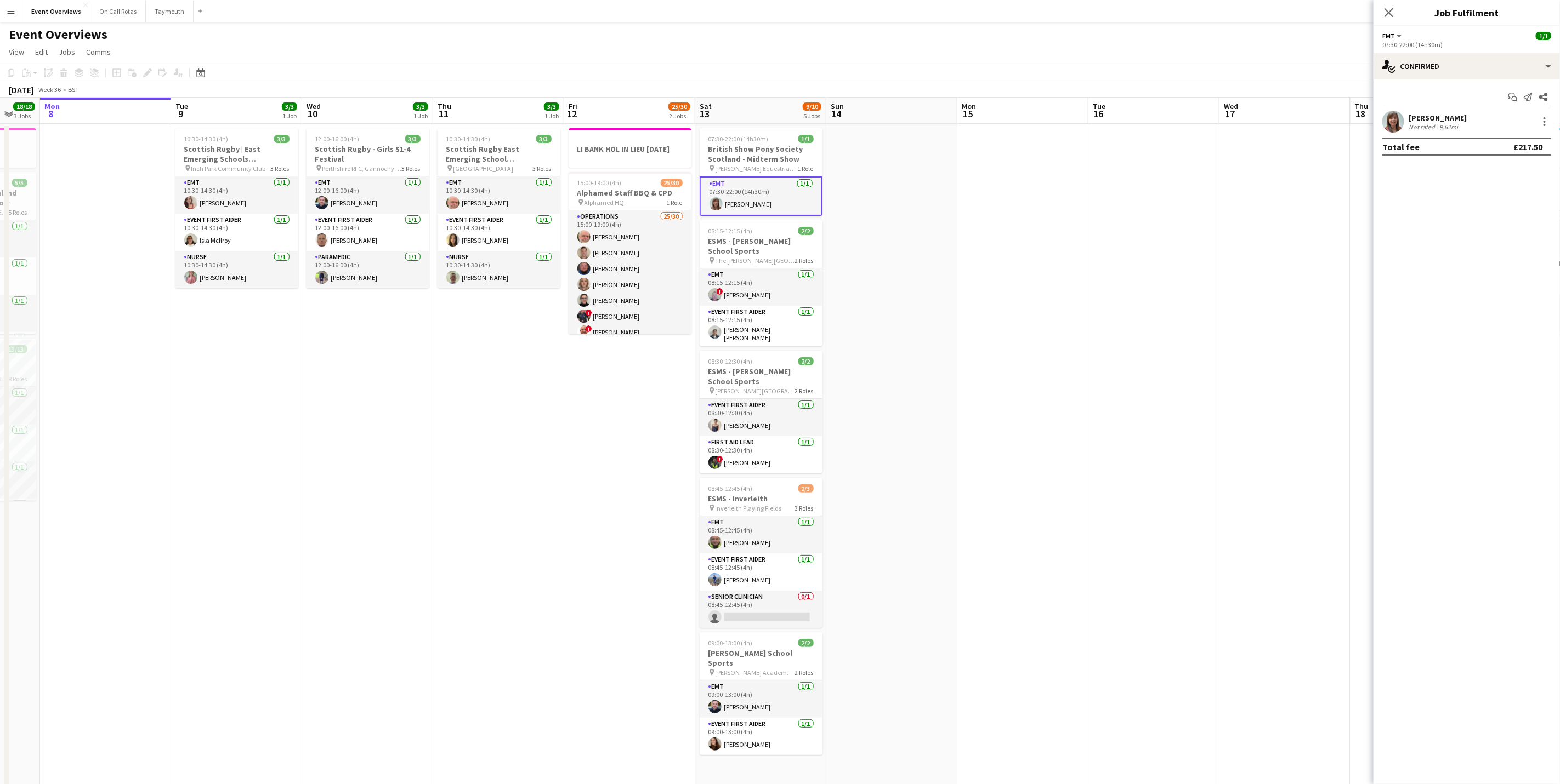
click at [1433, 120] on div "[PERSON_NAME]" at bounding box center [1437, 118] width 58 height 10
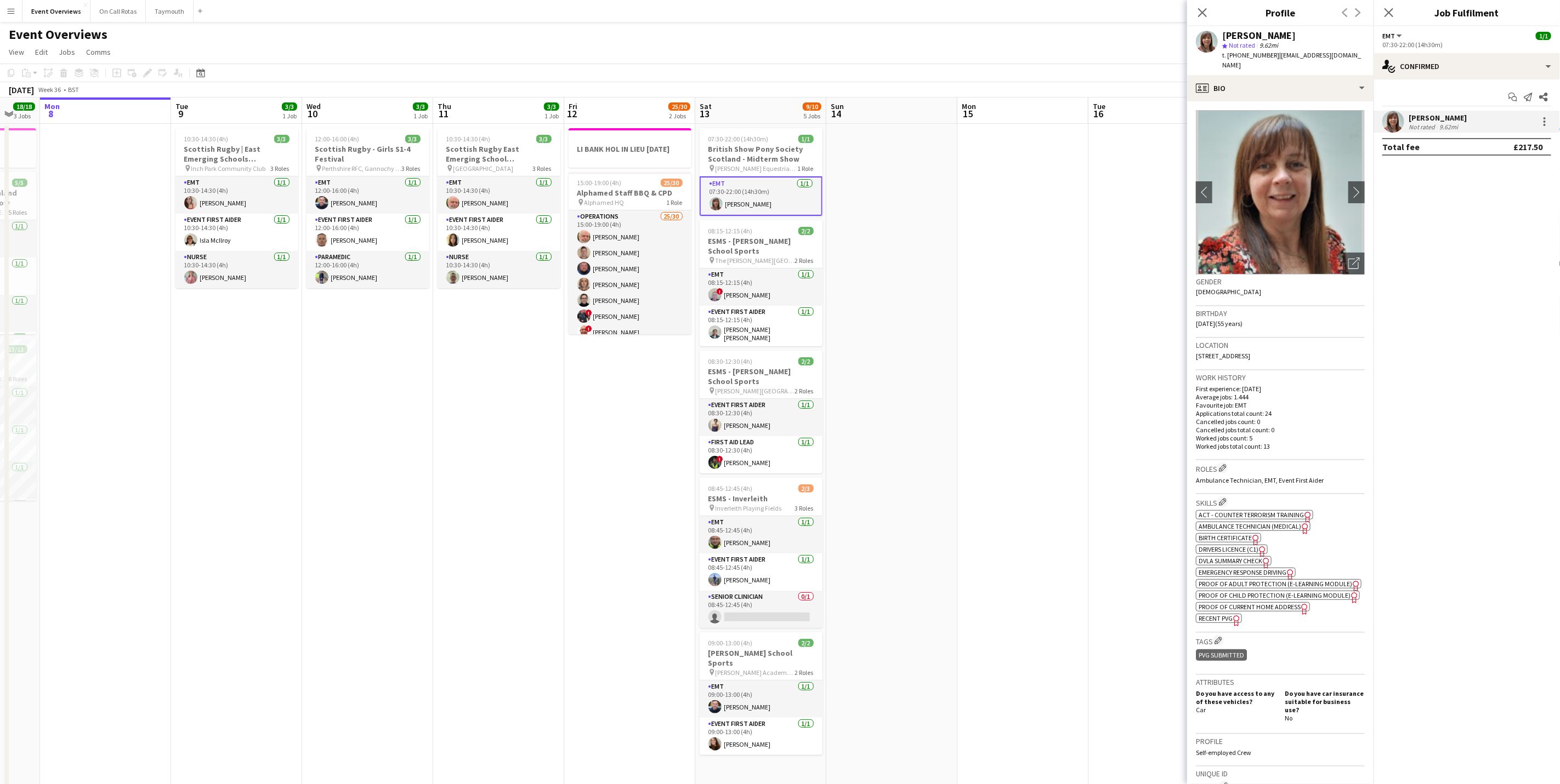
drag, startPoint x: 1331, startPoint y: 341, endPoint x: 1220, endPoint y: 347, distance: 111.2
click at [1220, 352] on span "[STREET_ADDRESS]" at bounding box center [1223, 356] width 54 height 8
drag, startPoint x: 1220, startPoint y: 347, endPoint x: 1234, endPoint y: 346, distance: 14.0
copy span "[STREET_ADDRESS]"
click at [1391, 5] on div "Close pop-in" at bounding box center [1389, 13] width 30 height 25
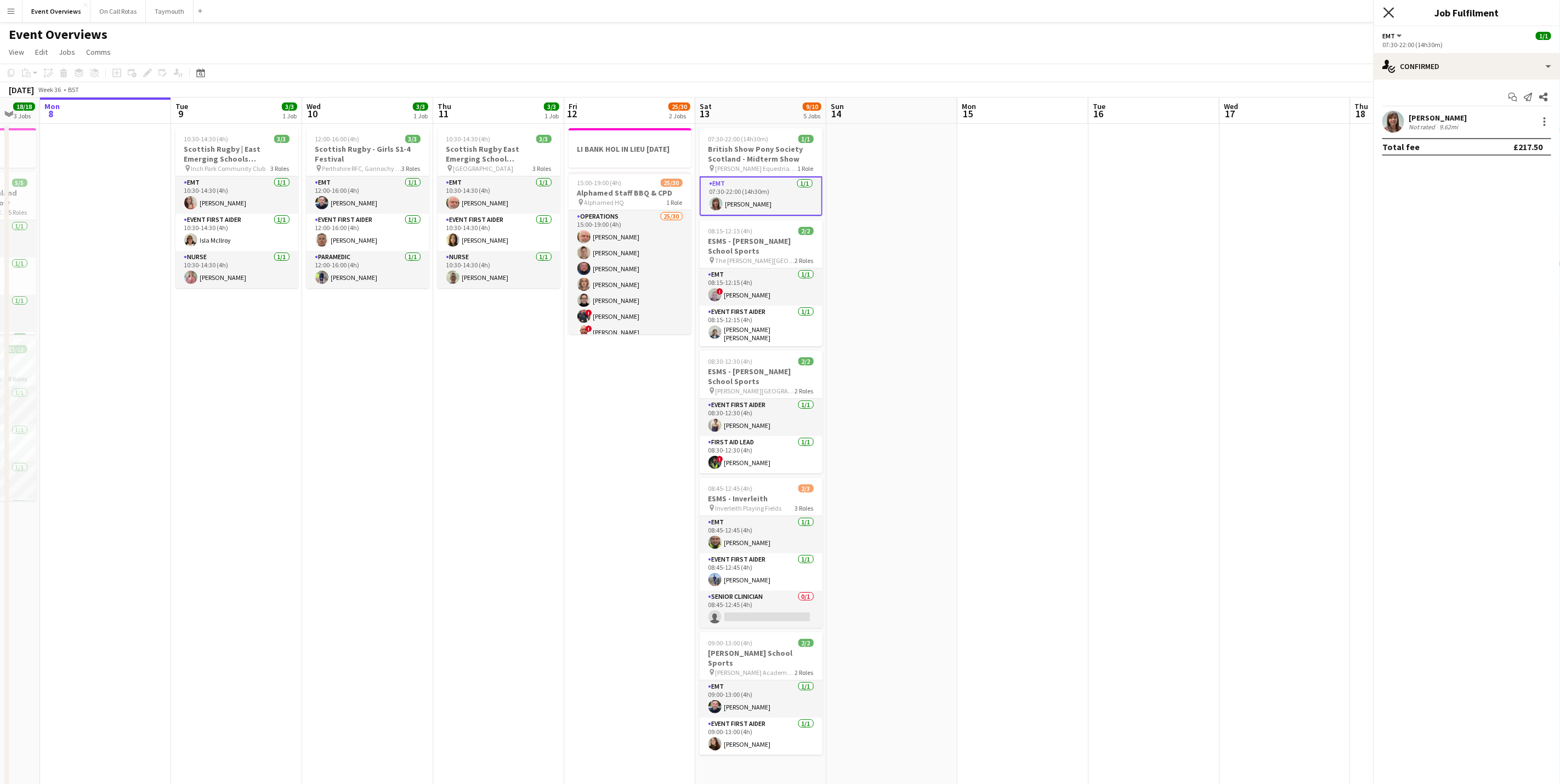
click at [1387, 8] on icon "Close pop-in" at bounding box center [1388, 12] width 10 height 10
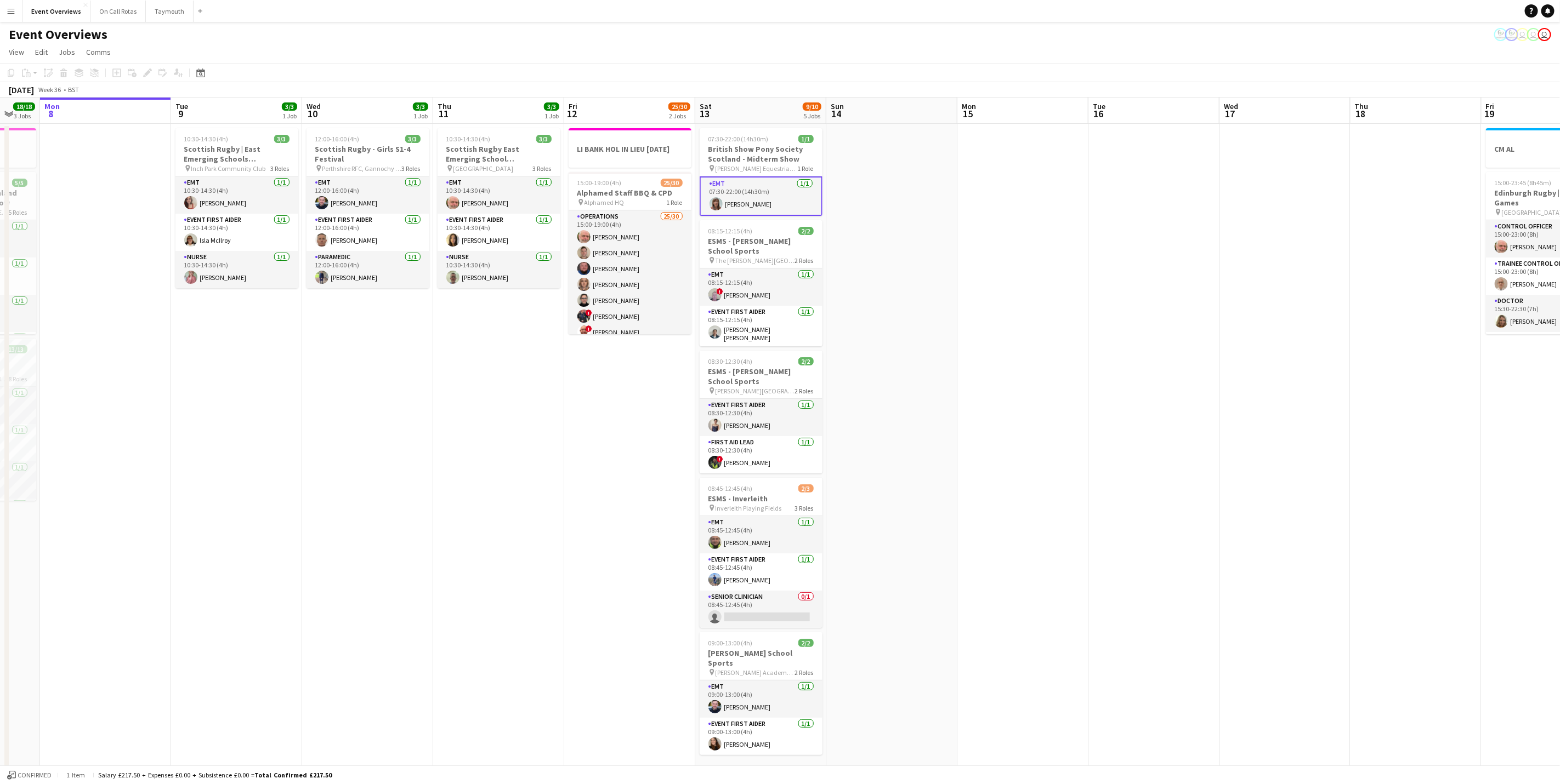
scroll to position [0, 252]
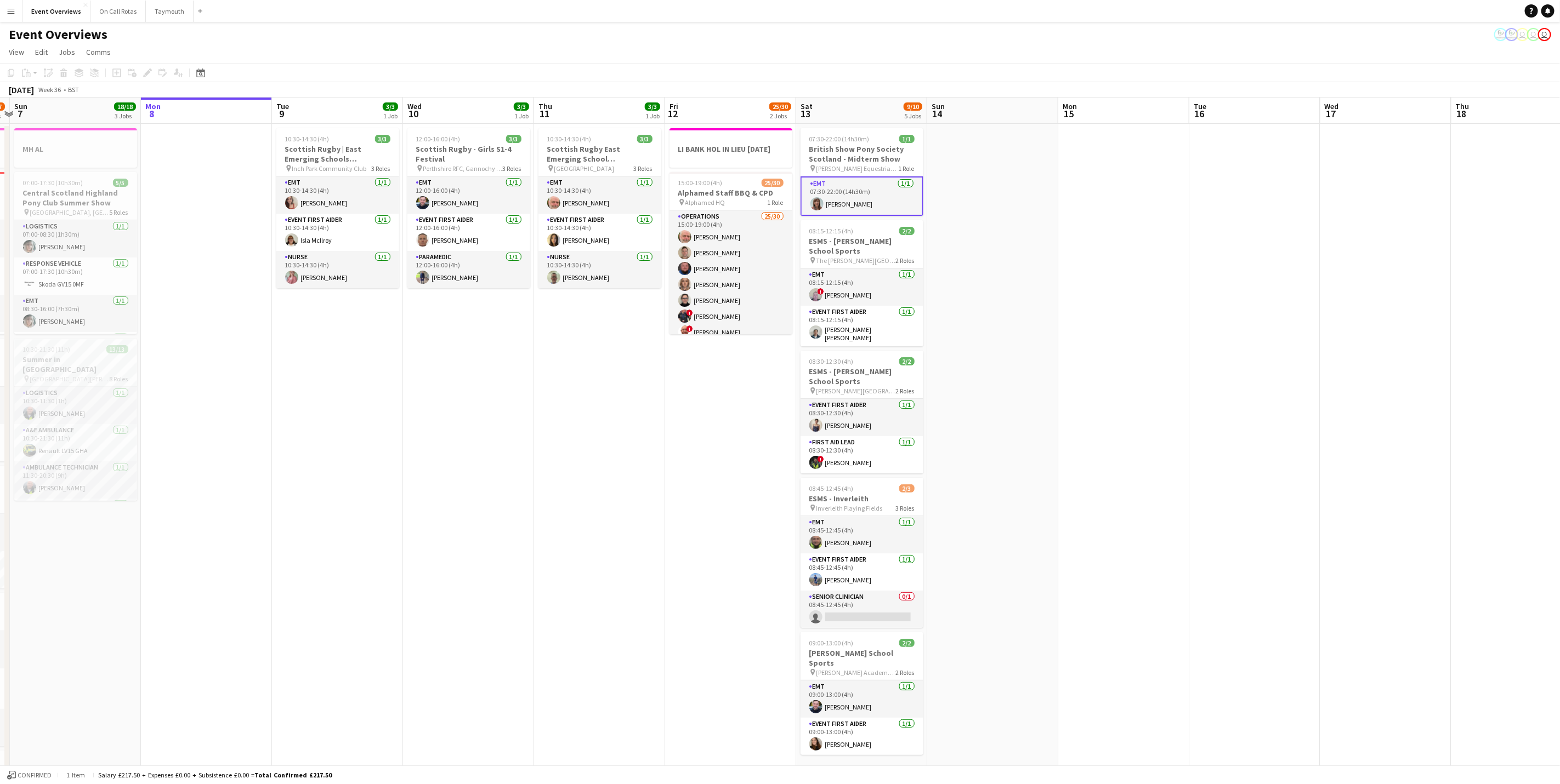
drag, startPoint x: 639, startPoint y: 403, endPoint x: 739, endPoint y: 419, distance: 101.3
click at [739, 419] on app-calendar-viewport "Fri 5 13/13 3 Jobs Sat 6 22/27 7 Jobs Sun 7 18/18 3 Jobs Mon 8 Tue 9 3/3 1 Job …" at bounding box center [780, 579] width 1560 height 964
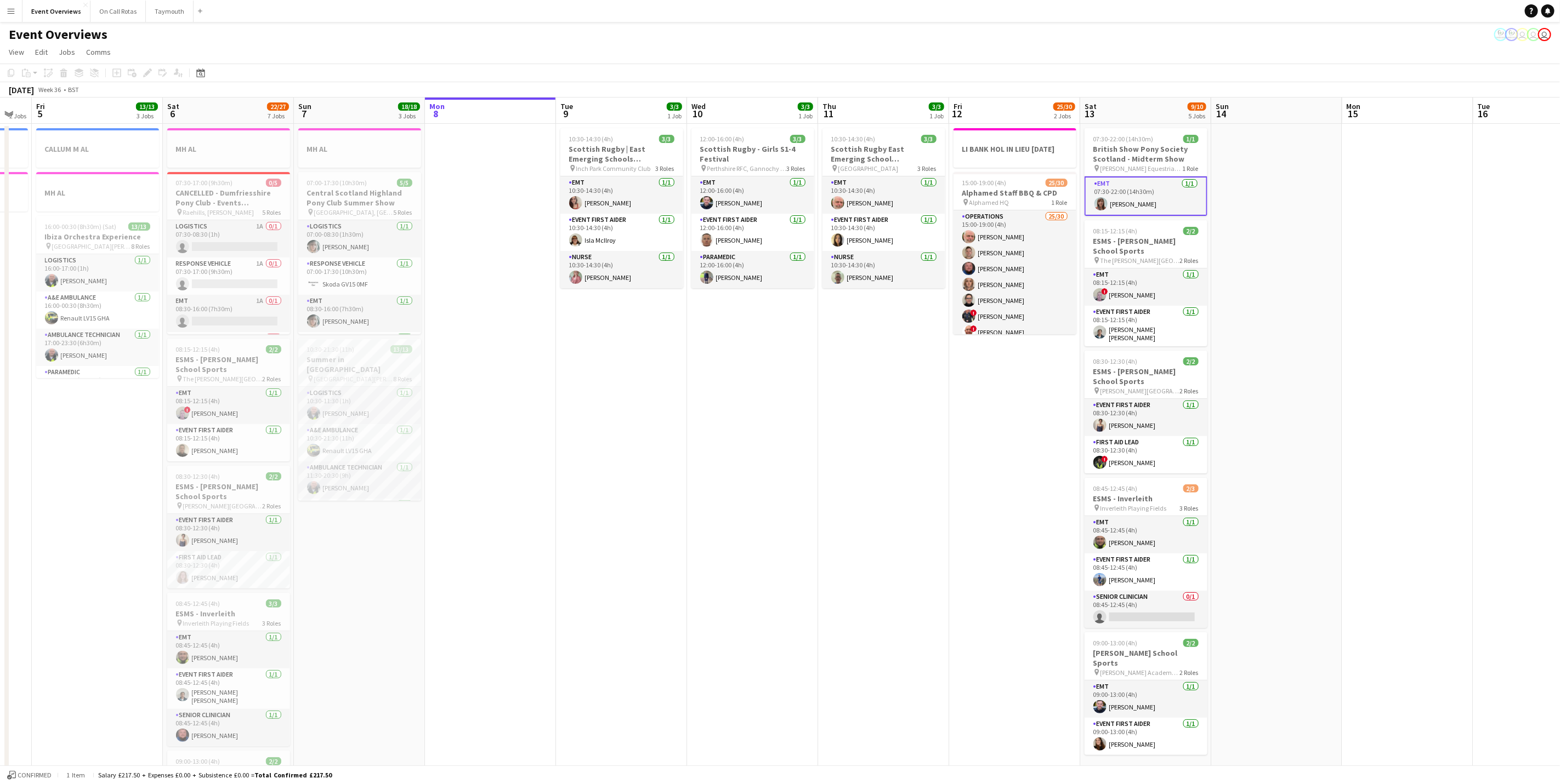
click at [770, 600] on app-calendar-viewport "Wed 3 2 Jobs Thu 4 2 Jobs Fri 5 13/13 3 Jobs Sat 6 22/27 7 Jobs Sun 7 18/18 3 J…" at bounding box center [780, 579] width 1560 height 964
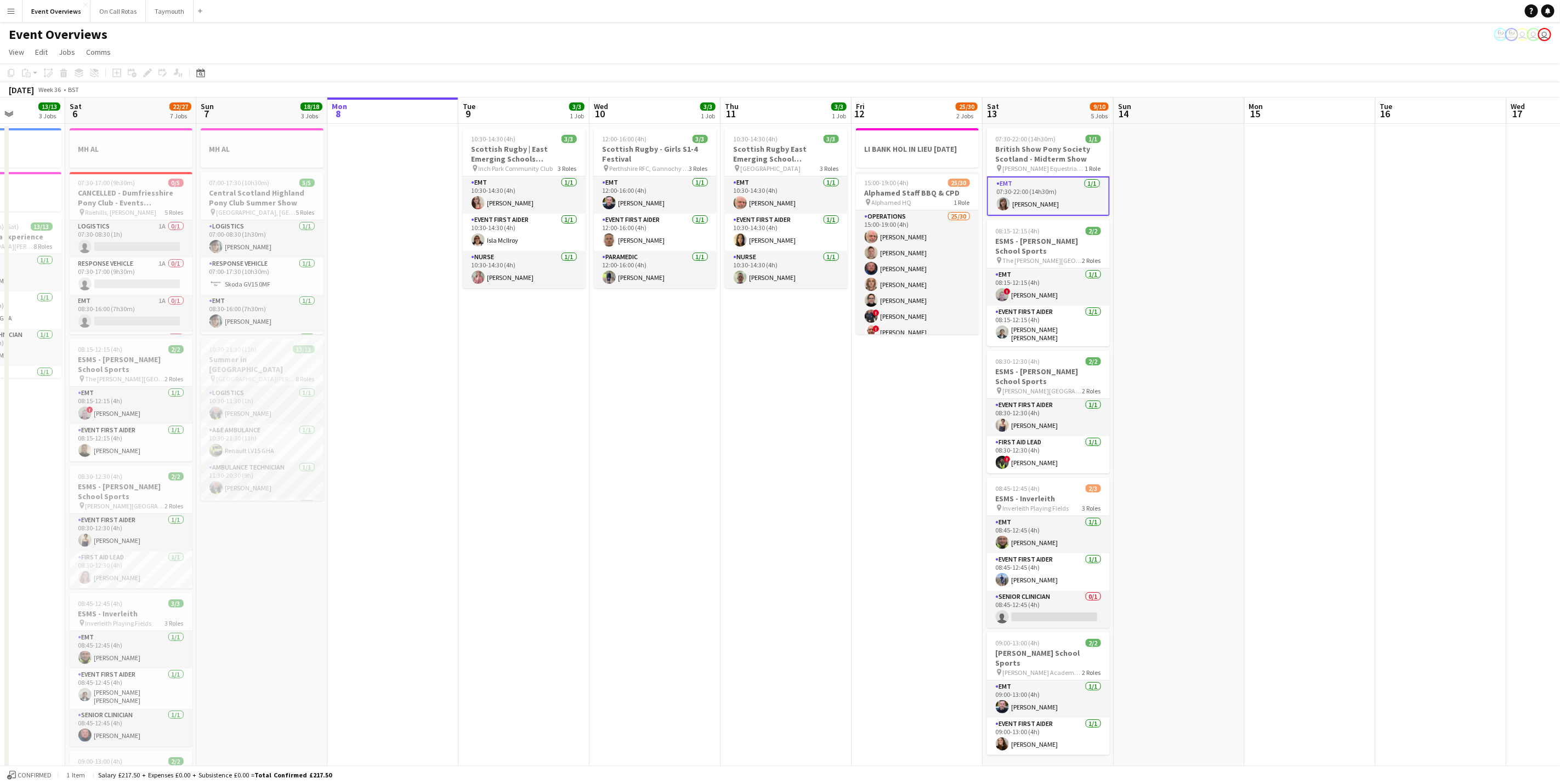
drag, startPoint x: 827, startPoint y: 549, endPoint x: 91, endPoint y: 553, distance: 736.0
click at [91, 553] on app-calendar-viewport "Wed 3 2 Jobs Thu 4 2 Jobs Fri 5 13/13 3 Jobs Sat 6 22/27 7 Jobs Sun 7 18/18 3 J…" at bounding box center [780, 579] width 1560 height 964
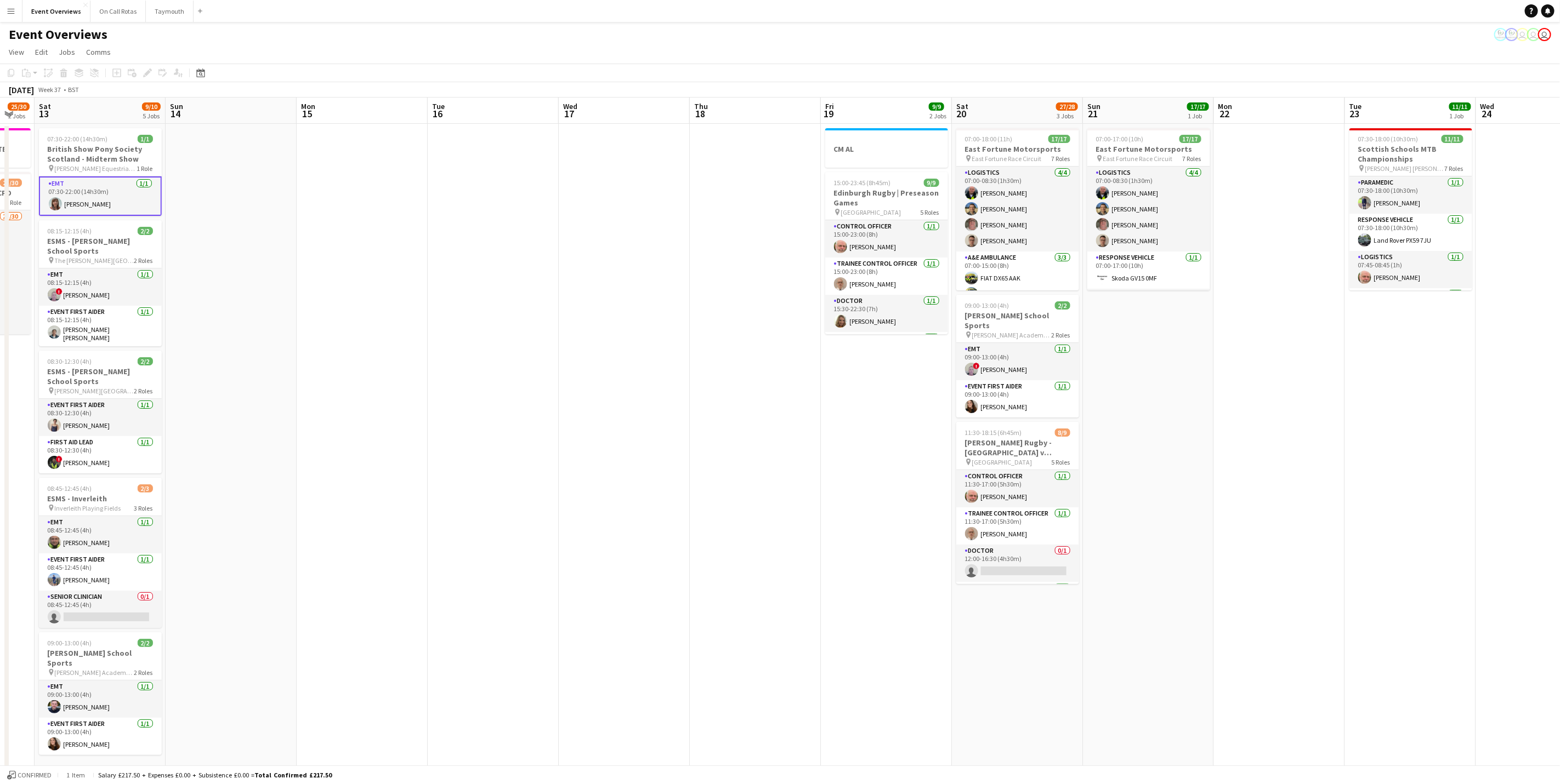
scroll to position [0, 335]
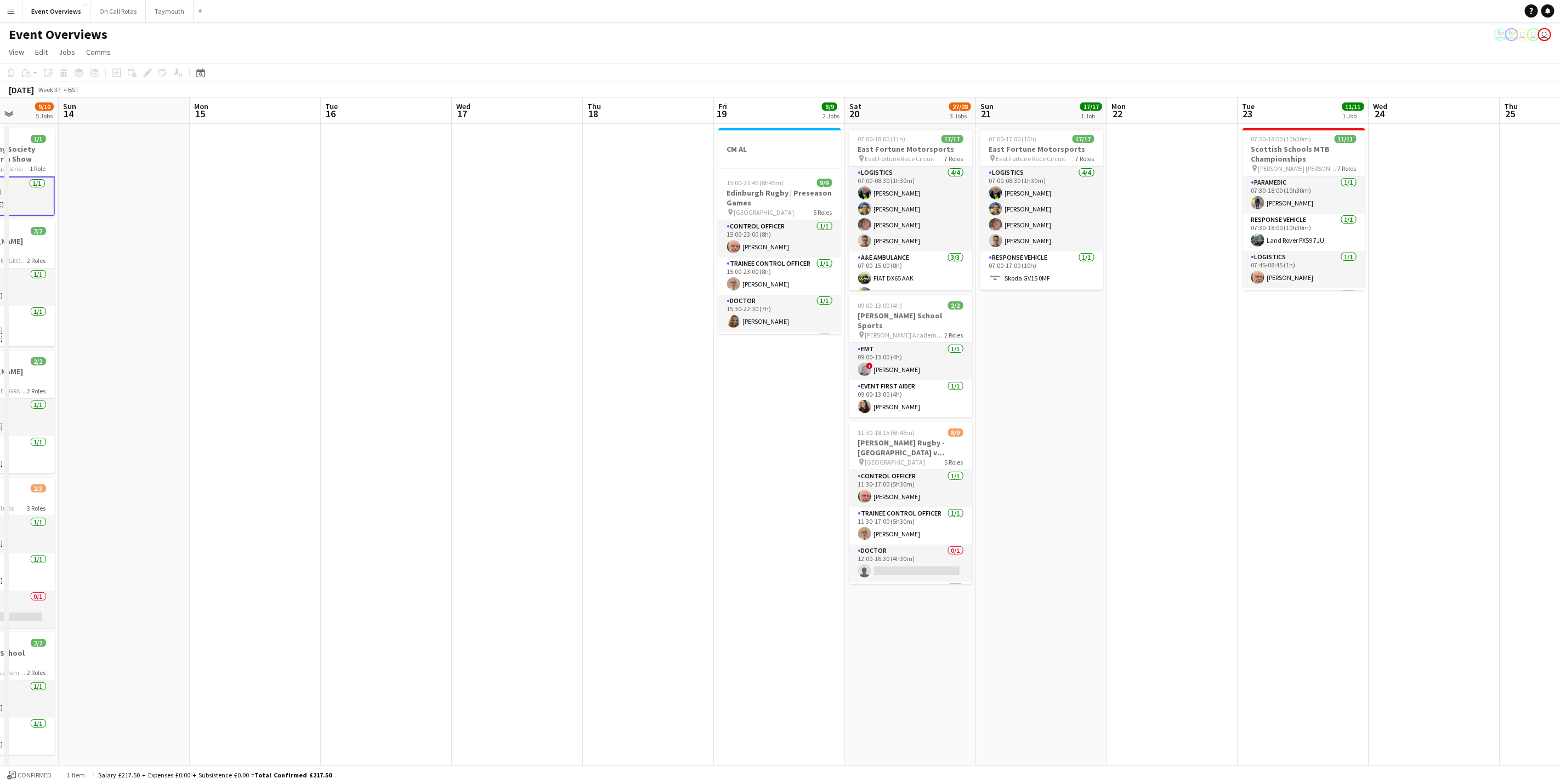
drag, startPoint x: 1159, startPoint y: 523, endPoint x: 1022, endPoint y: 518, distance: 137.1
click at [1022, 518] on app-calendar-viewport "Thu 11 3/3 1 Job Fri 12 25/30 2 Jobs Sat 13 9/10 5 Jobs Sun 14 Mon 15 Tue 16 We…" at bounding box center [780, 579] width 1560 height 964
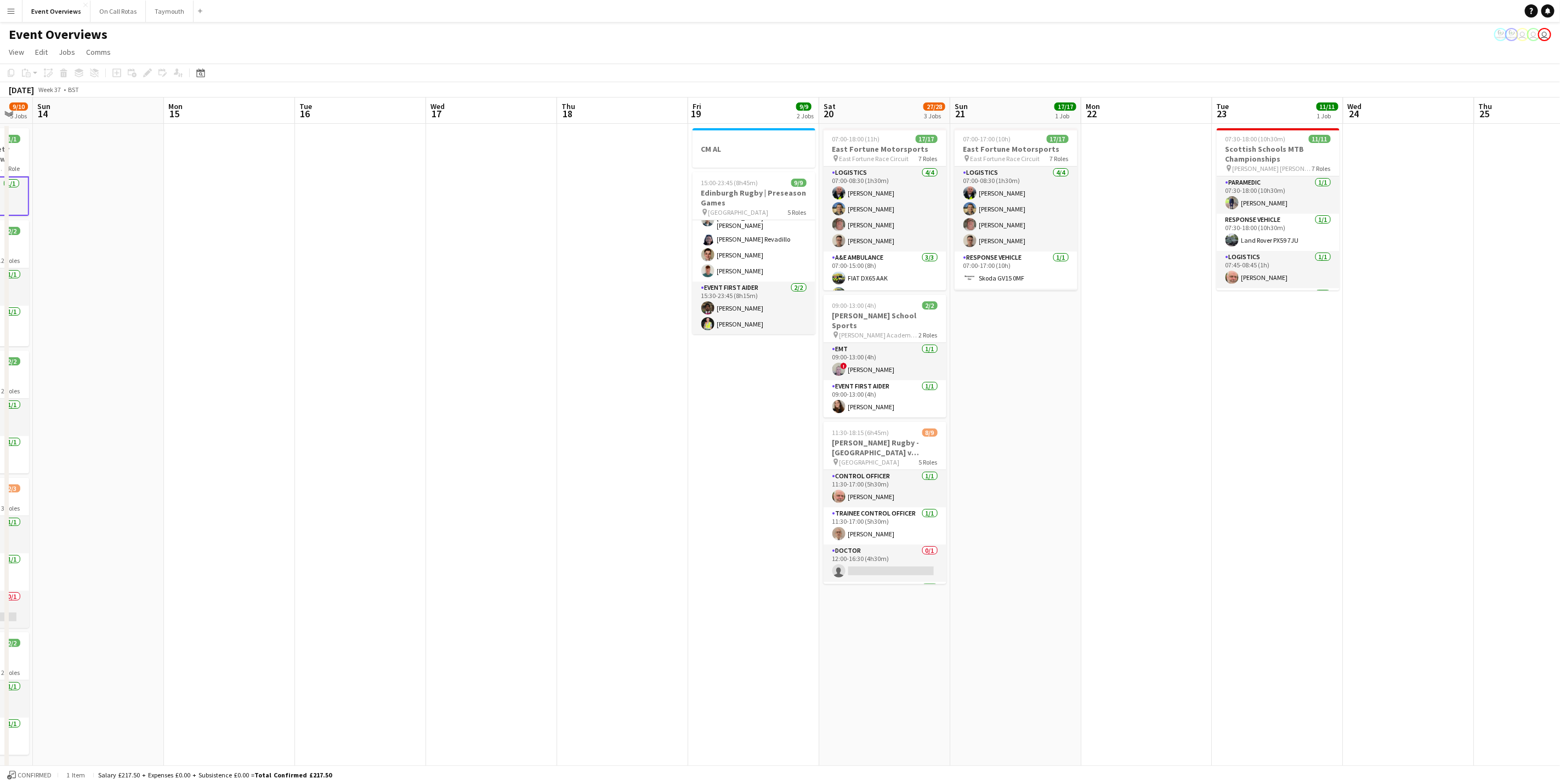
drag, startPoint x: 1122, startPoint y: 454, endPoint x: 1082, endPoint y: 459, distance: 40.3
click at [1082, 459] on app-calendar-viewport "Thu 11 3/3 1 Job Fri 12 25/30 2 Jobs Sat 13 9/10 5 Jobs Sun 14 Mon 15 Tue 16 We…" at bounding box center [780, 579] width 1560 height 964
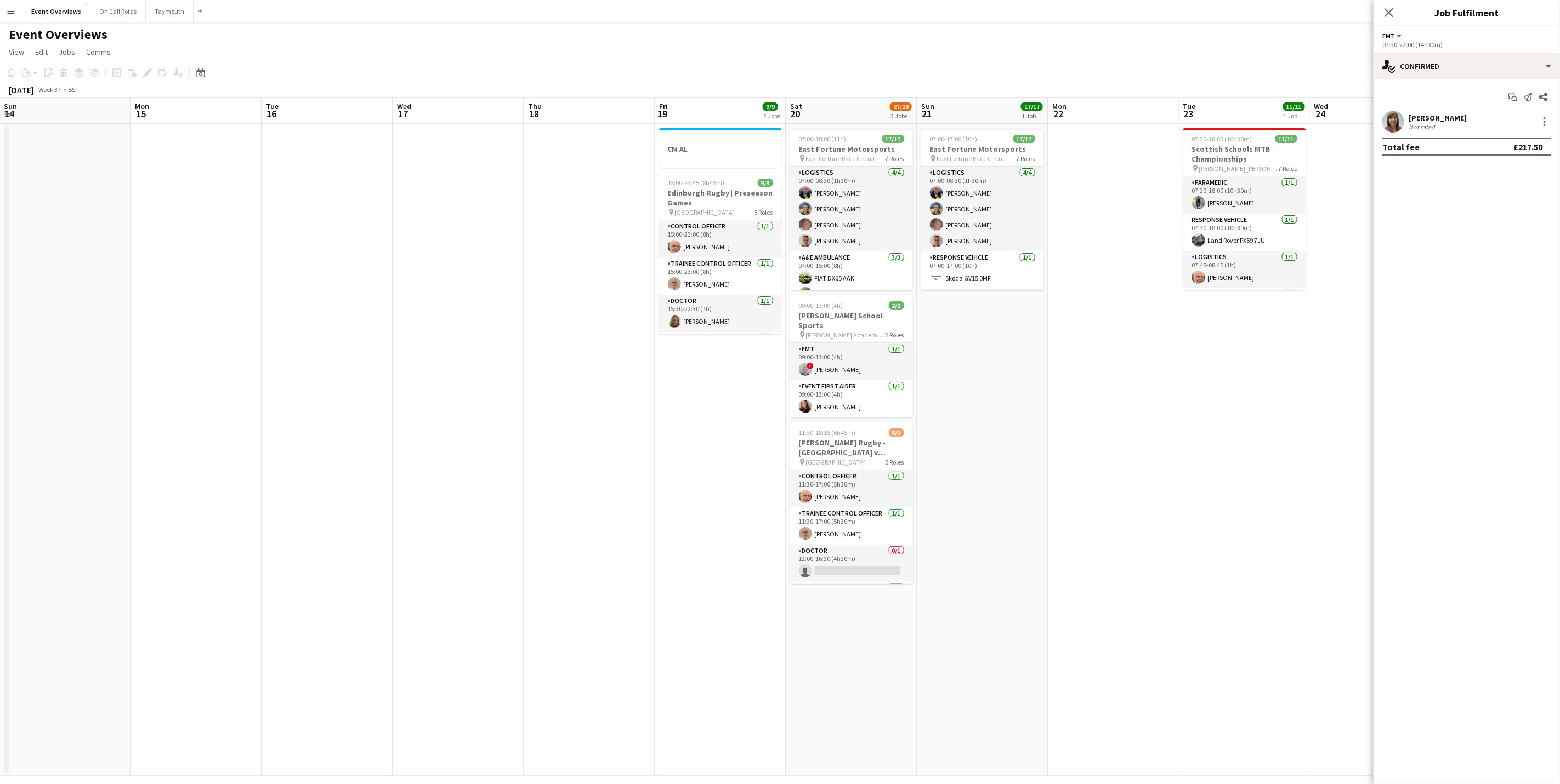
scroll to position [0, 333]
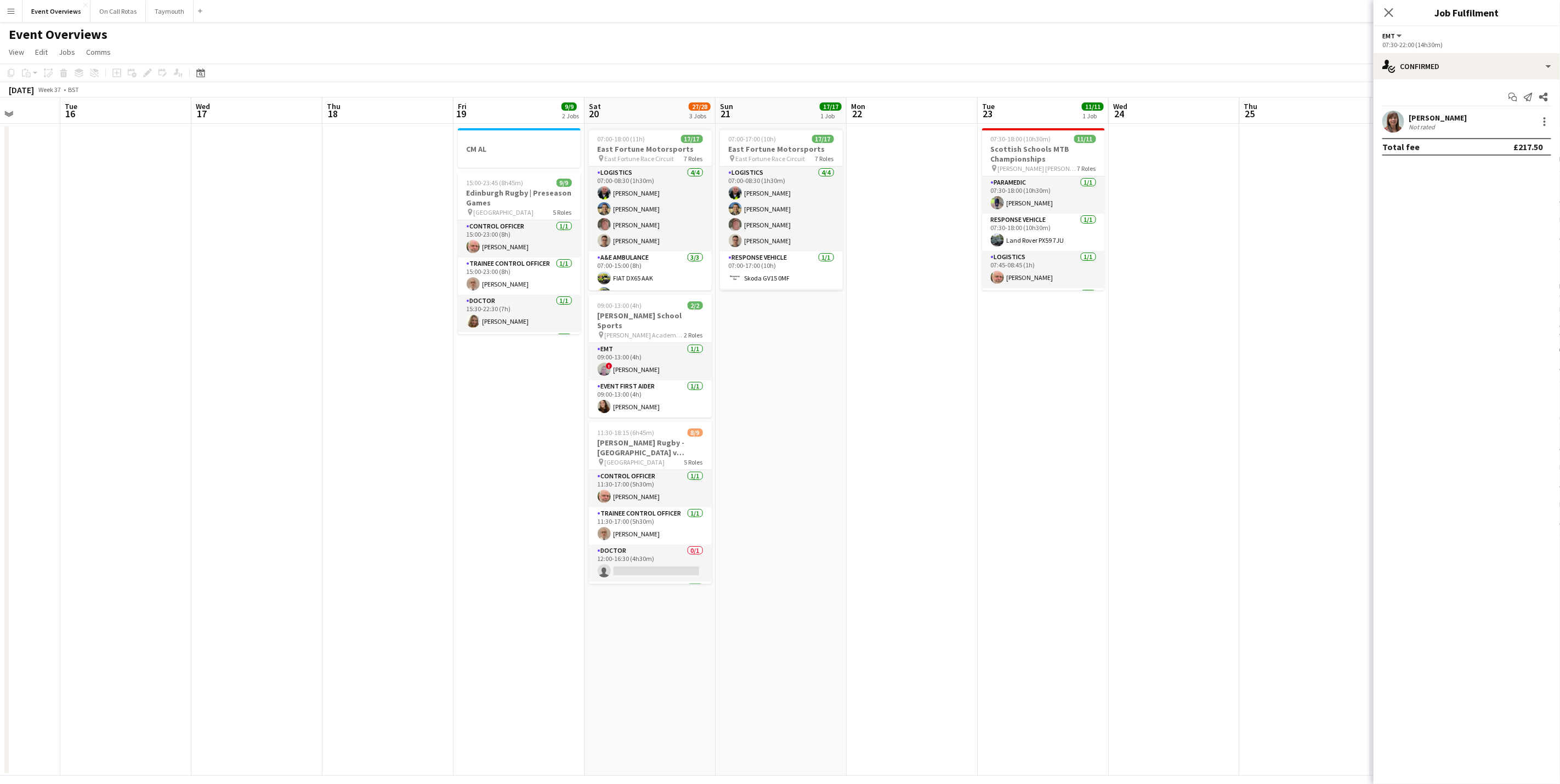
drag, startPoint x: 1101, startPoint y: 422, endPoint x: 899, endPoint y: 455, distance: 204.7
click at [899, 455] on app-calendar-viewport "Sat 13 9/10 5 Jobs Sun 14 Mon 15 Tue 16 Wed 17 Thu 18 Fri 19 9/9 2 Jobs Sat 20 …" at bounding box center [780, 436] width 1560 height 678
drag, startPoint x: 915, startPoint y: 361, endPoint x: 783, endPoint y: 396, distance: 136.6
click at [783, 396] on app-calendar-viewport "Sat 13 9/10 5 Jobs Sun 14 Mon 15 Tue 16 Wed 17 Thu 18 Fri 19 9/9 2 Jobs Sat 20 …" at bounding box center [780, 436] width 1560 height 678
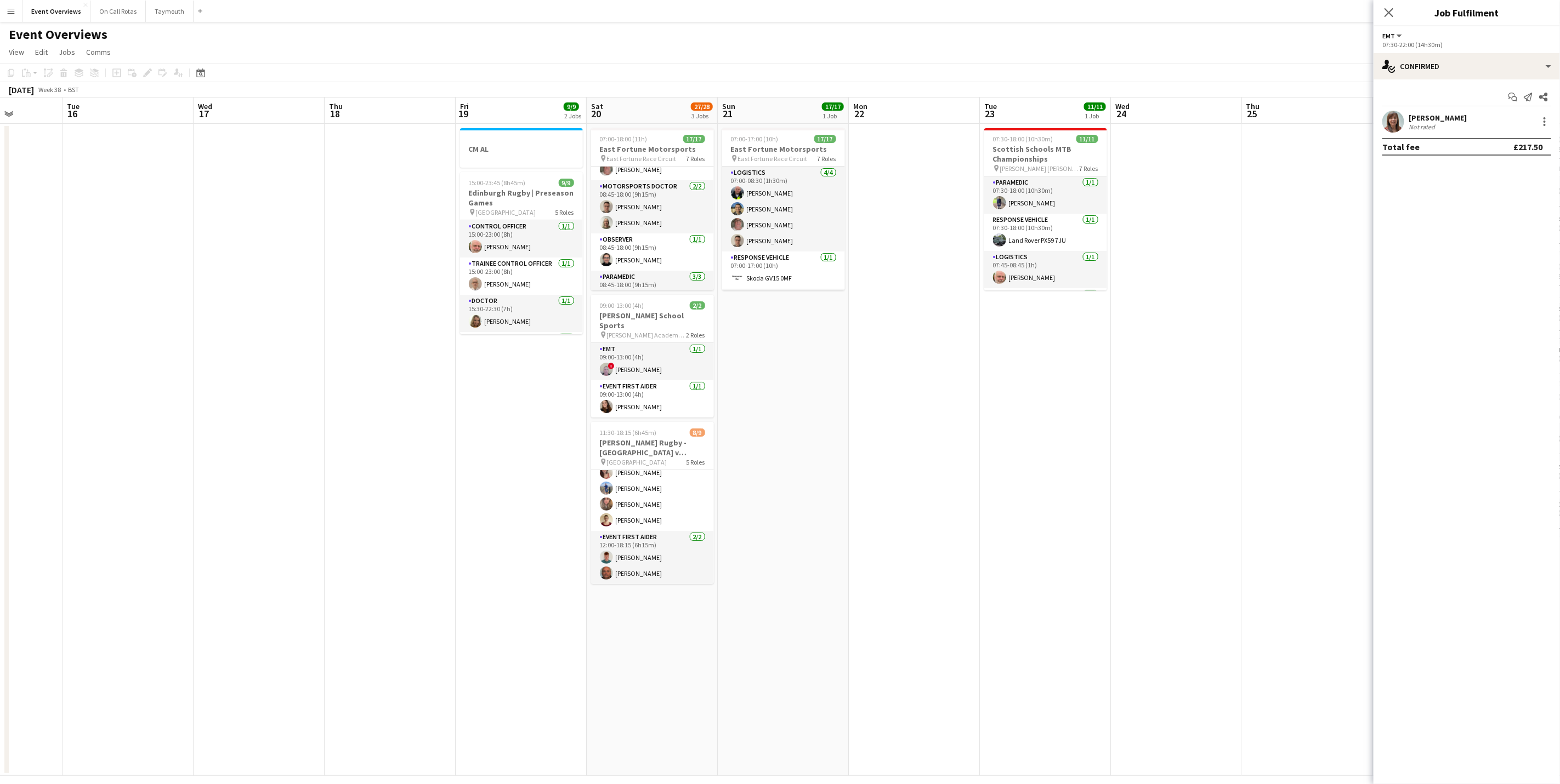
scroll to position [0, 334]
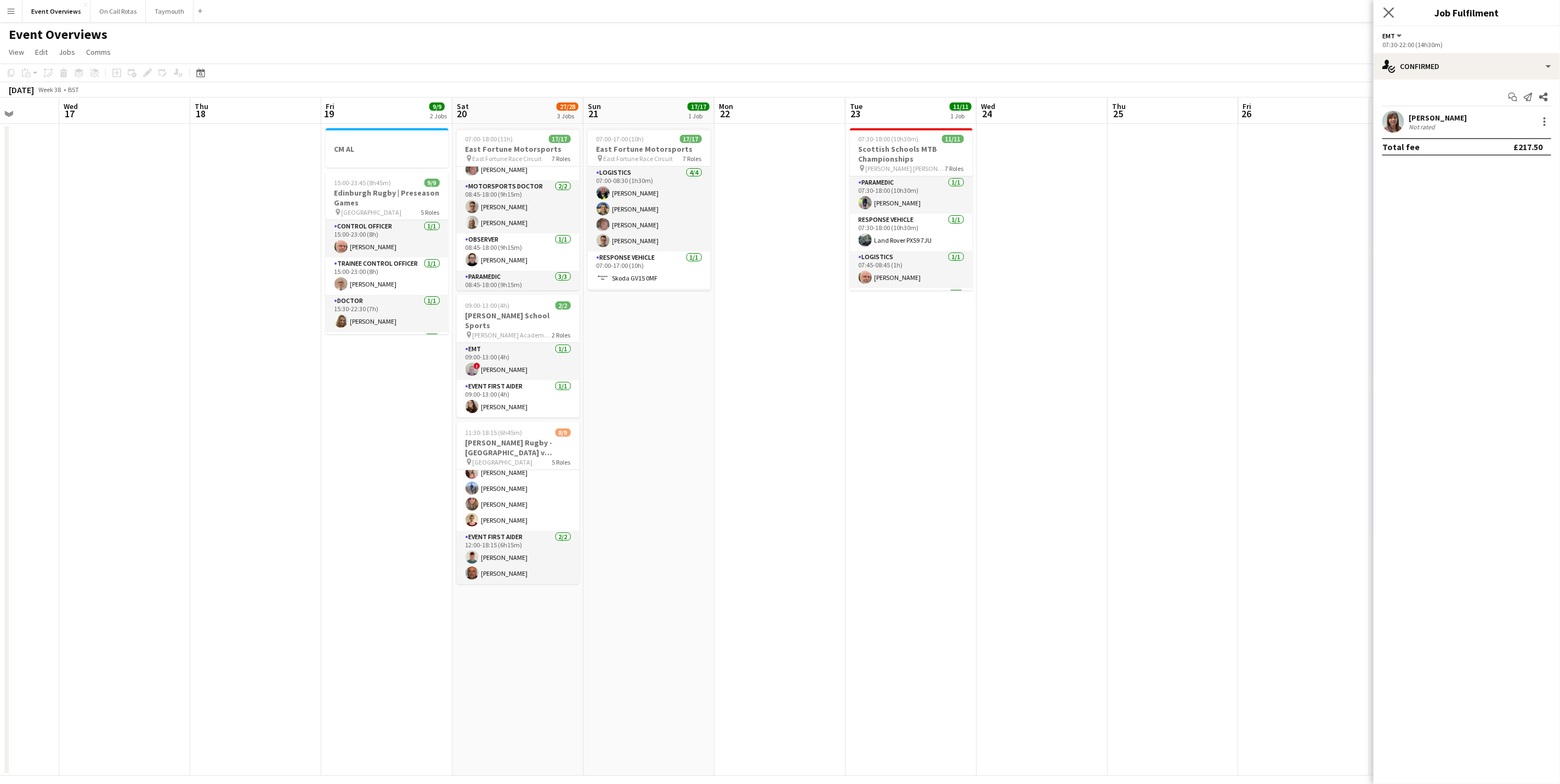
click at [1393, 12] on icon "Close pop-in" at bounding box center [1388, 12] width 10 height 10
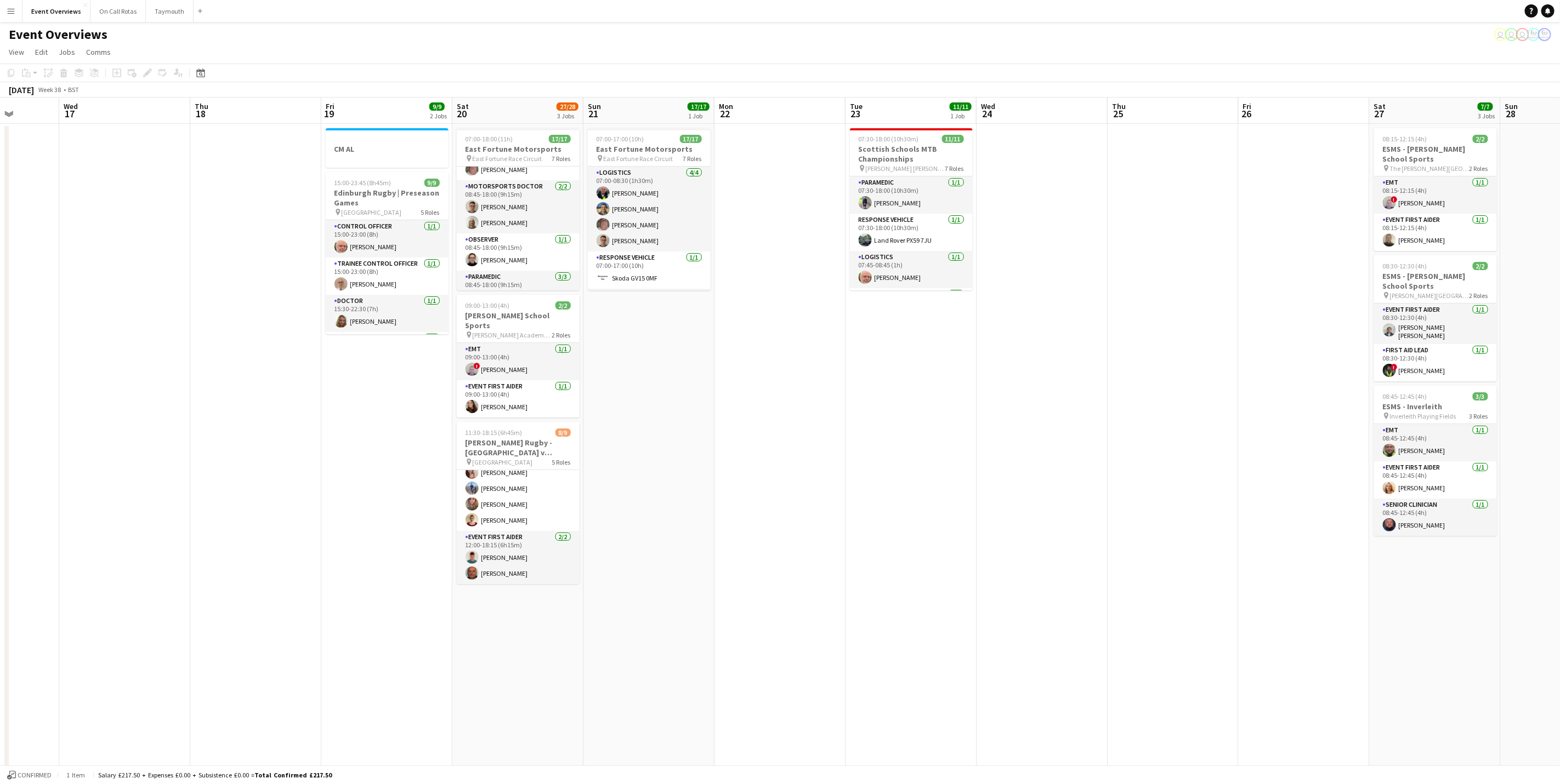
scroll to position [0, 0]
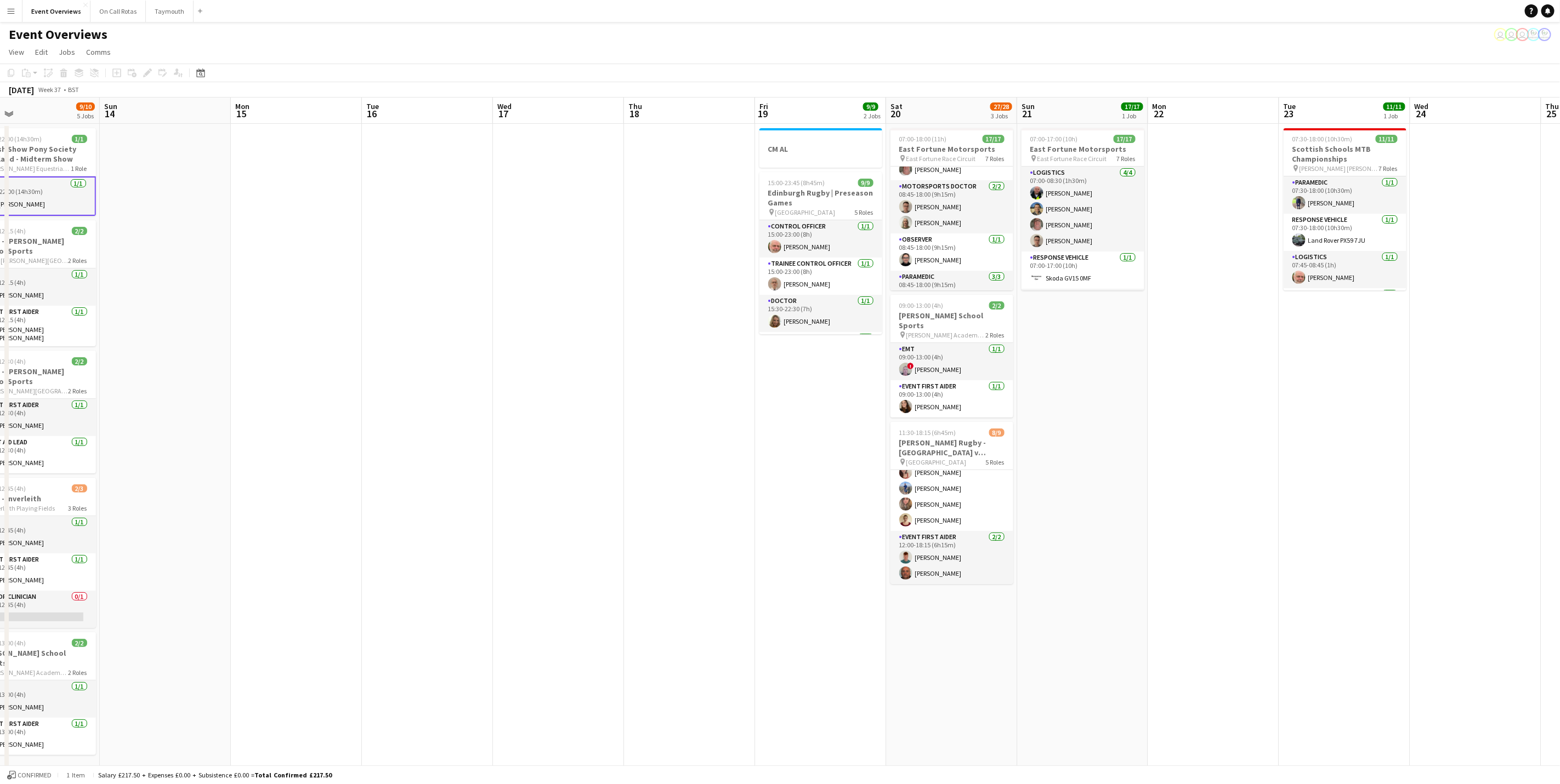
drag, startPoint x: 191, startPoint y: 507, endPoint x: 323, endPoint y: 508, distance: 132.0
click at [323, 508] on app-calendar-viewport "Wed 10 3/3 1 Job Thu 11 3/3 1 Job Fri 12 25/30 2 Jobs Sat 13 9/10 5 Jobs Sun 14…" at bounding box center [780, 436] width 1560 height 678
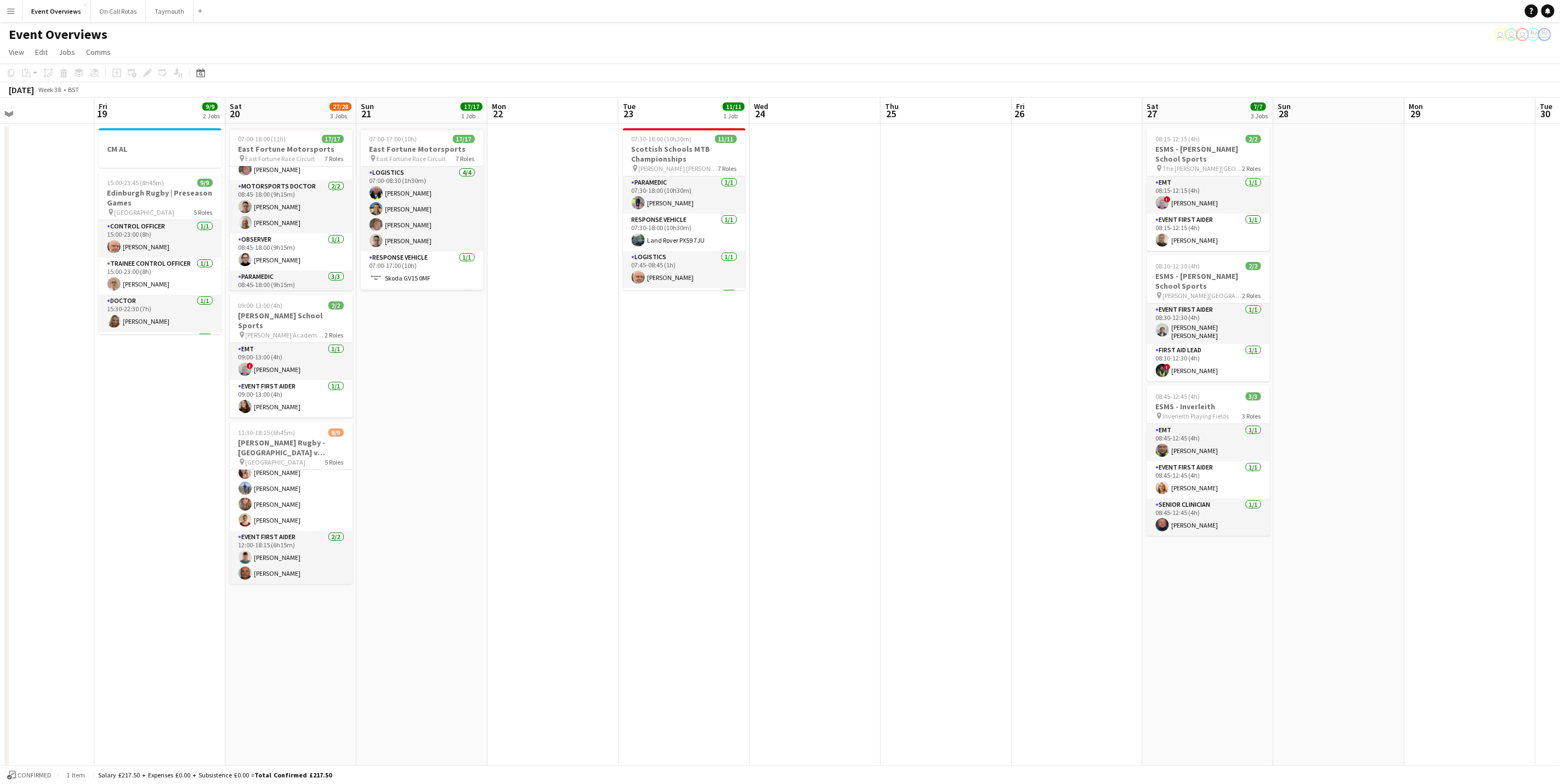
drag, startPoint x: 956, startPoint y: 487, endPoint x: 628, endPoint y: 494, distance: 328.1
click at [628, 494] on app-calendar-viewport "Mon 15 Tue 16 Wed 17 Thu 18 Fri 19 9/9 2 Jobs Sat 20 27/28 3 Jobs Sun 21 17/17 …" at bounding box center [780, 436] width 1560 height 678
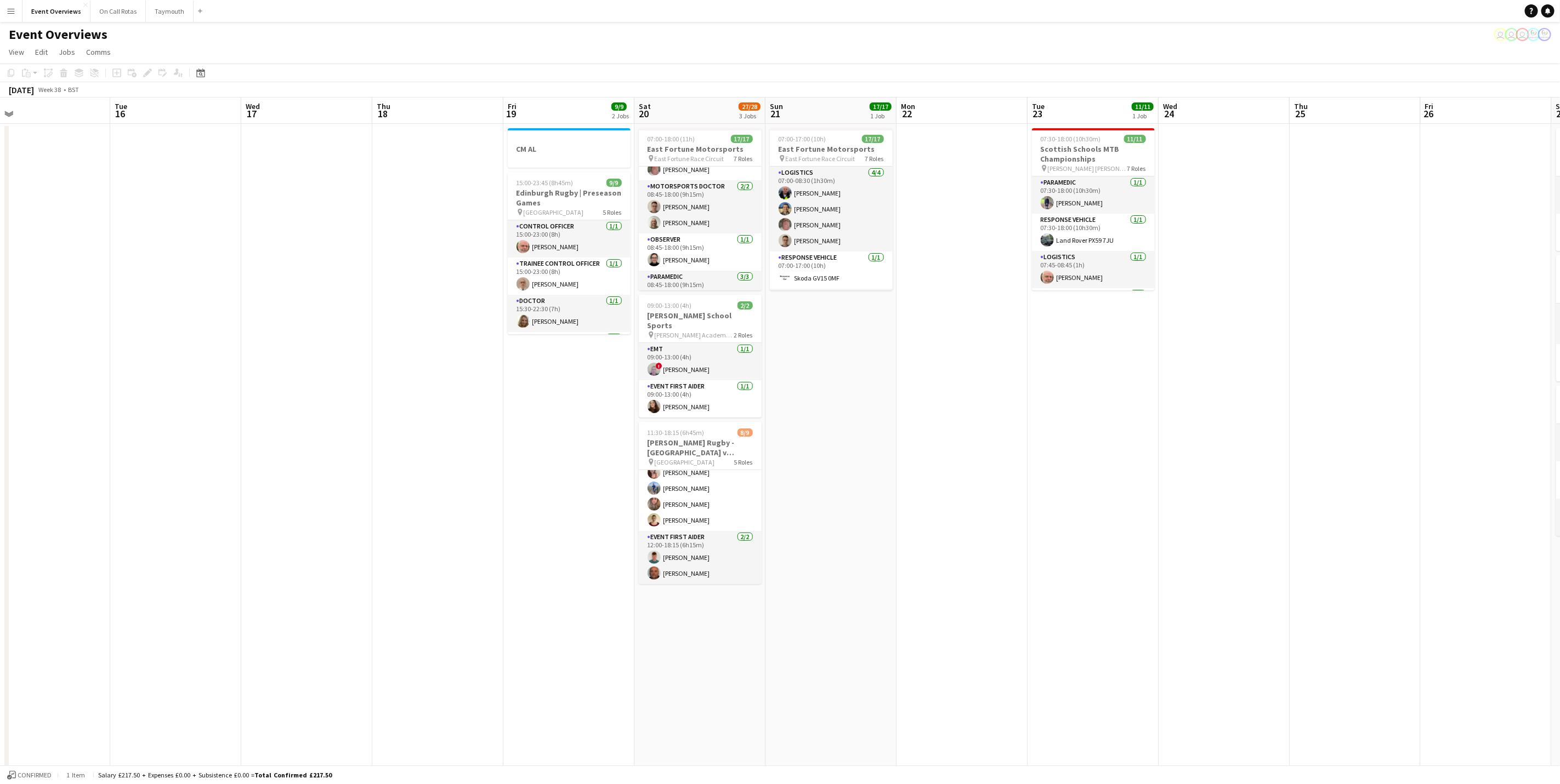
drag, startPoint x: 701, startPoint y: 489, endPoint x: 1946, endPoint y: 349, distance: 1252.8
click at [1560, 349] on html "Menu Boards Boards Boards All jobs Status Workforce Workforce My Workforce Recr…" at bounding box center [780, 397] width 1560 height 795
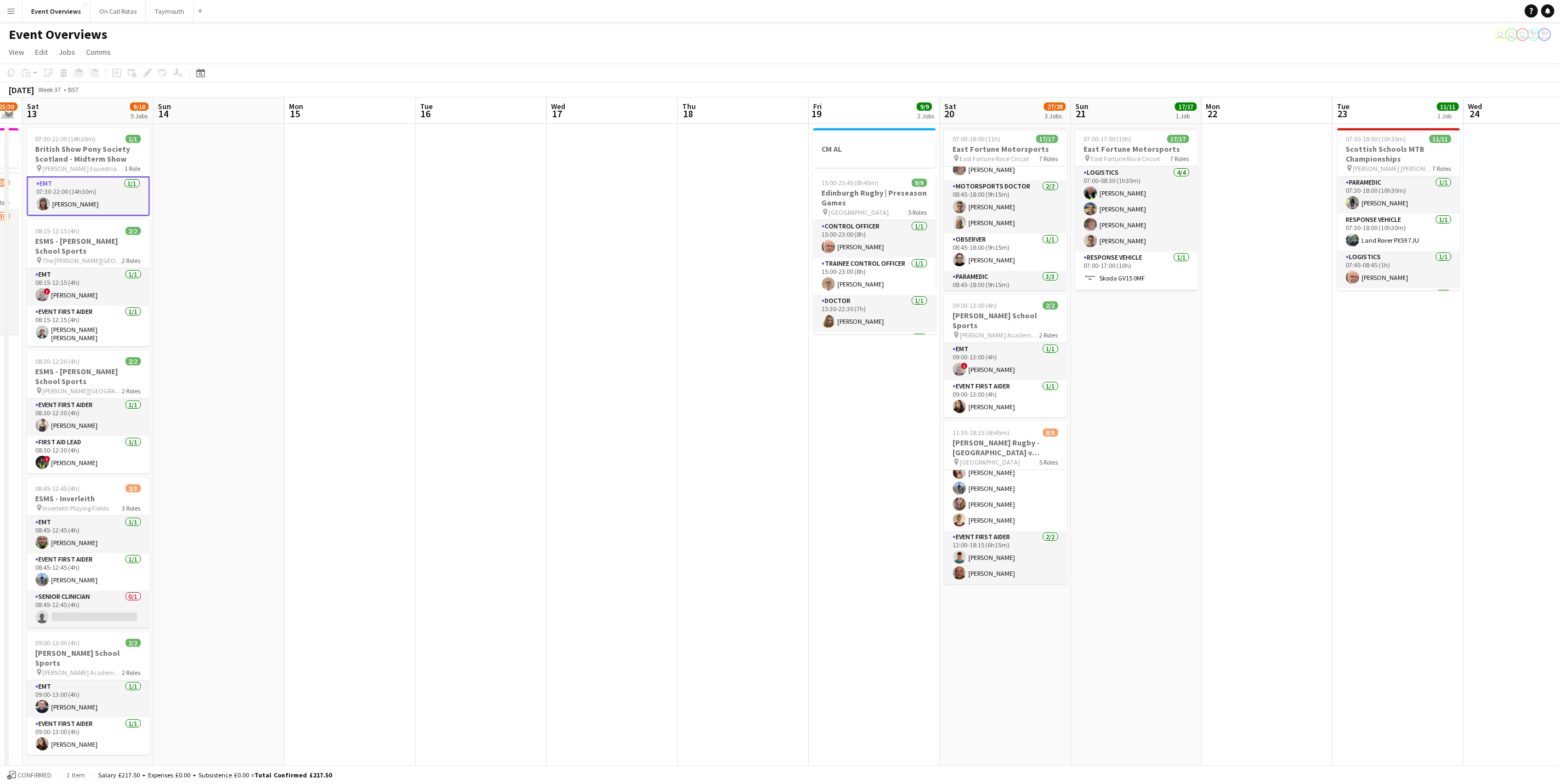
scroll to position [0, 346]
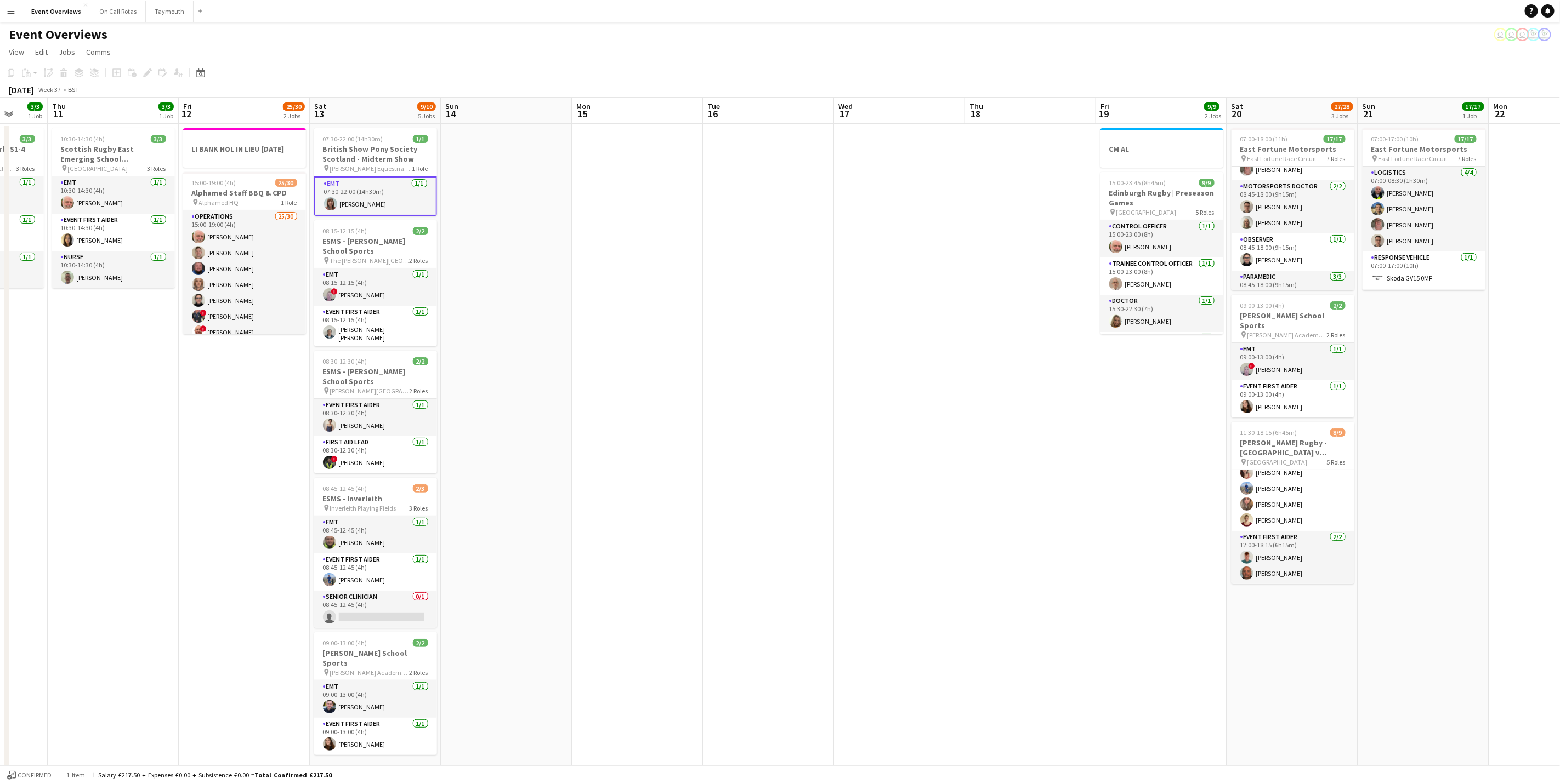
drag, startPoint x: 787, startPoint y: 490, endPoint x: 965, endPoint y: 495, distance: 178.1
click at [965, 495] on app-calendar-viewport "Mon 8 Tue 9 3/3 1 Job Wed 10 3/3 1 Job Thu 11 3/3 1 Job Fri 12 25/30 2 Jobs Sat…" at bounding box center [780, 436] width 1560 height 678
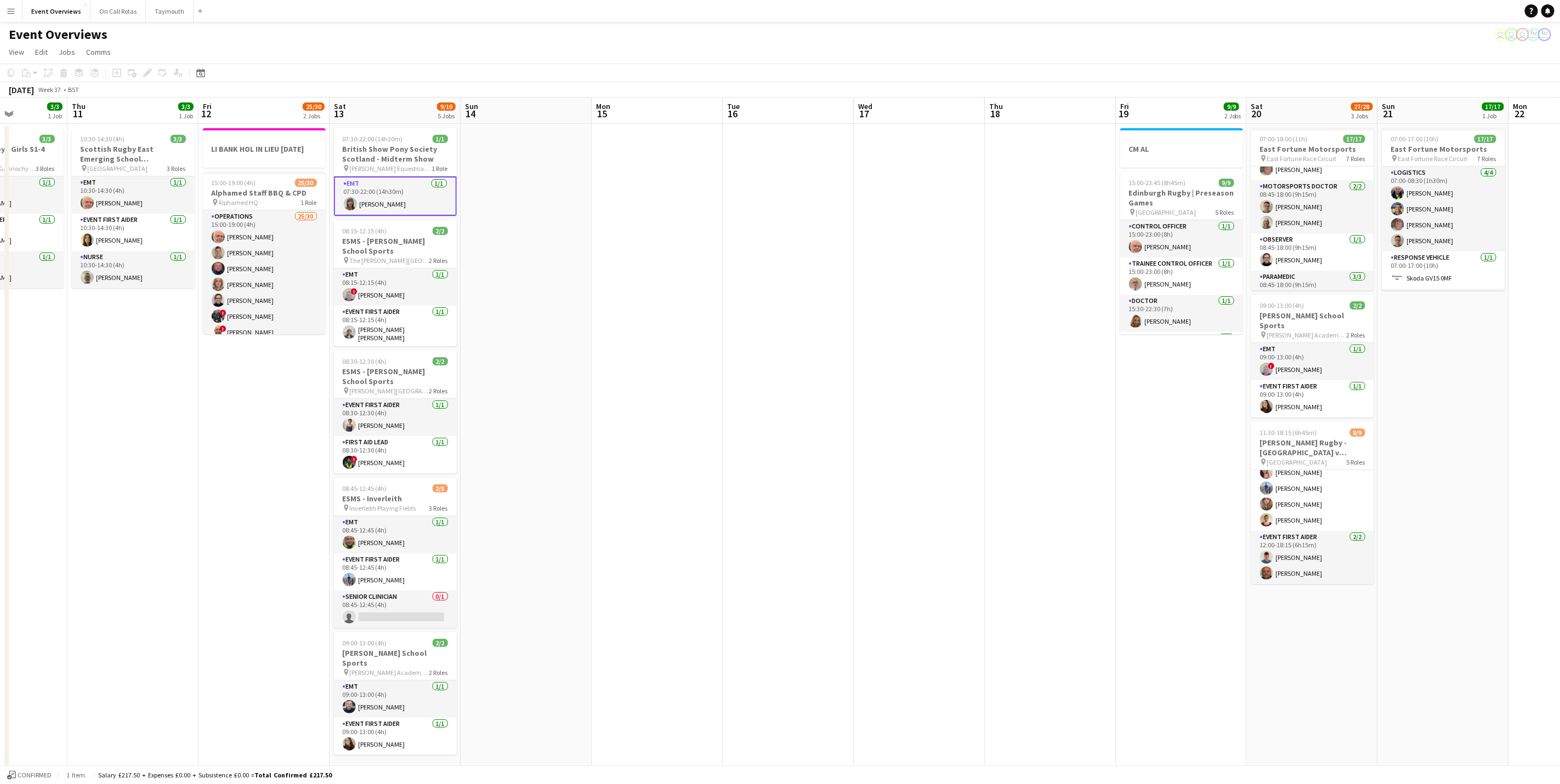
drag, startPoint x: 1066, startPoint y: 499, endPoint x: 1330, endPoint y: 492, distance: 264.1
click at [1330, 492] on app-calendar-viewport "Mon 8 Tue 9 3/3 1 Job Wed 10 3/3 1 Job Thu 11 3/3 1 Job Fri 12 25/30 2 Jobs Sat…" at bounding box center [780, 436] width 1560 height 678
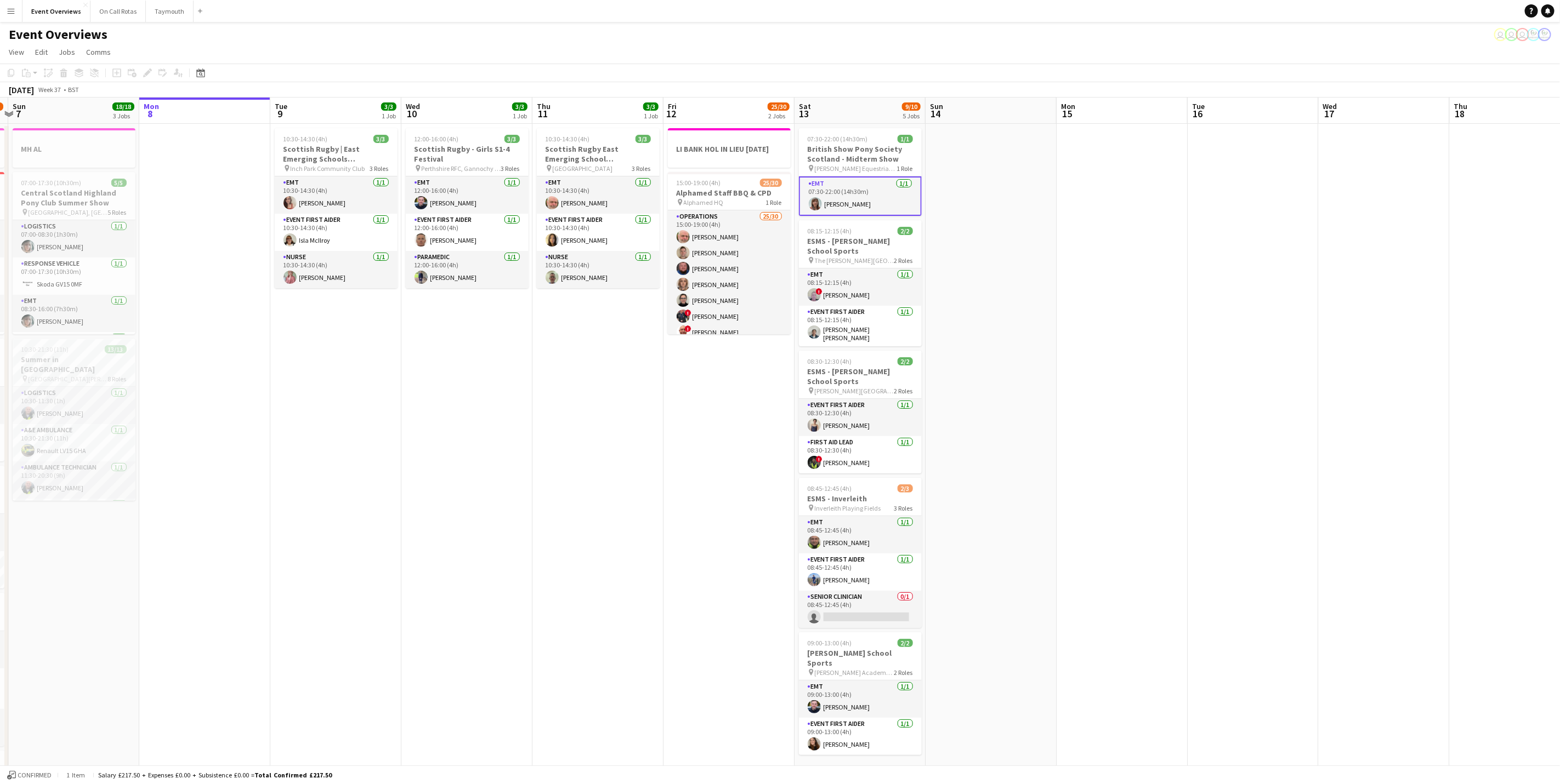
click at [1212, 487] on app-calendar-viewport "Fri 5 Sat 6 22/27 7 Jobs Sun 7 18/18 3 Jobs Mon 8 Tue 9 3/3 1 Job Wed 10 3/3 1 …" at bounding box center [780, 579] width 1560 height 964
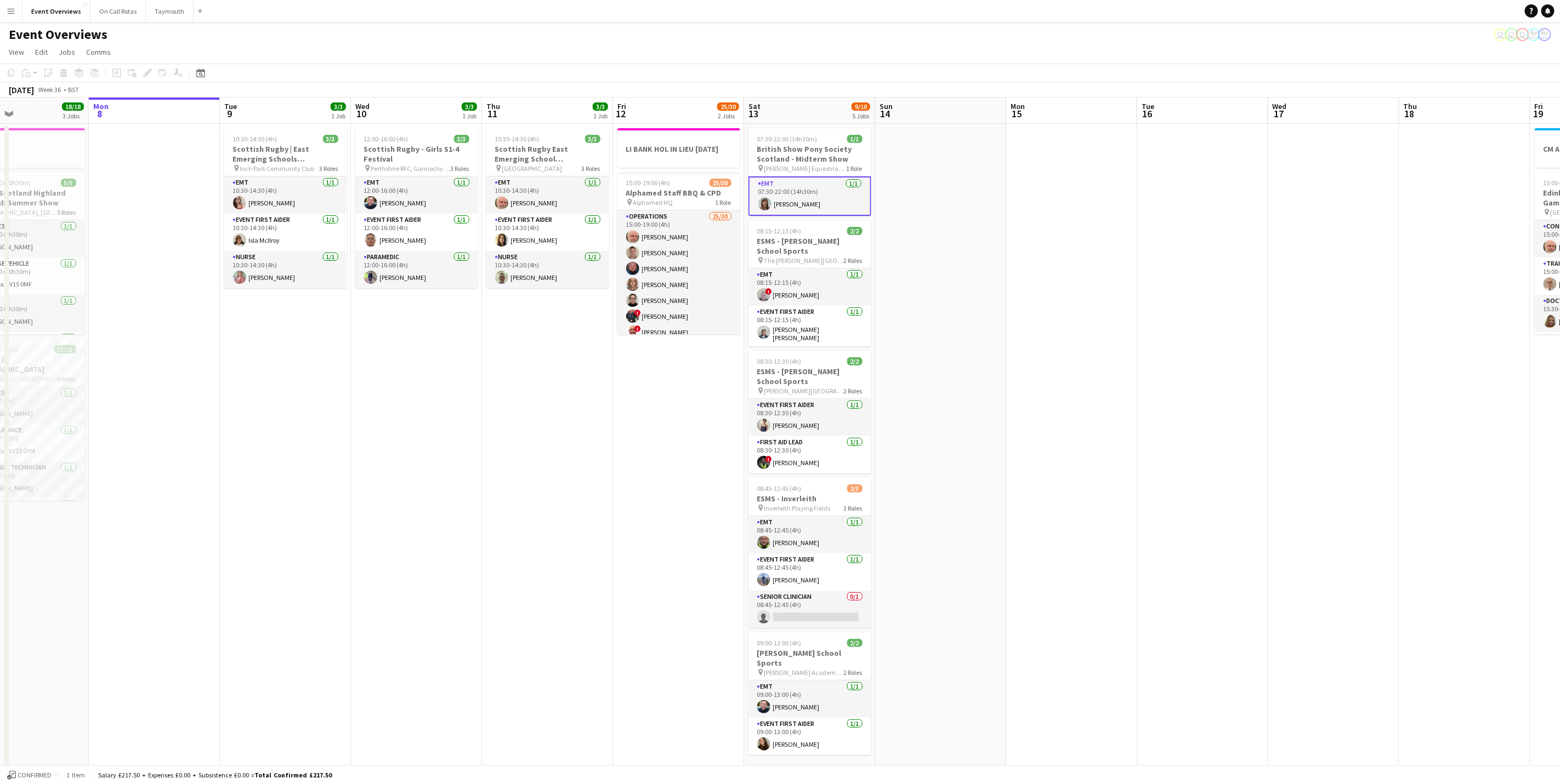
drag, startPoint x: 1021, startPoint y: 485, endPoint x: 1232, endPoint y: 482, distance: 211.0
click at [1232, 482] on app-calendar-viewport "Fri 5 13/13 3 Jobs Sat 6 22/27 7 Jobs Sun 7 18/18 3 Jobs Mon 8 Tue 9 3/3 1 Job …" at bounding box center [780, 579] width 1560 height 964
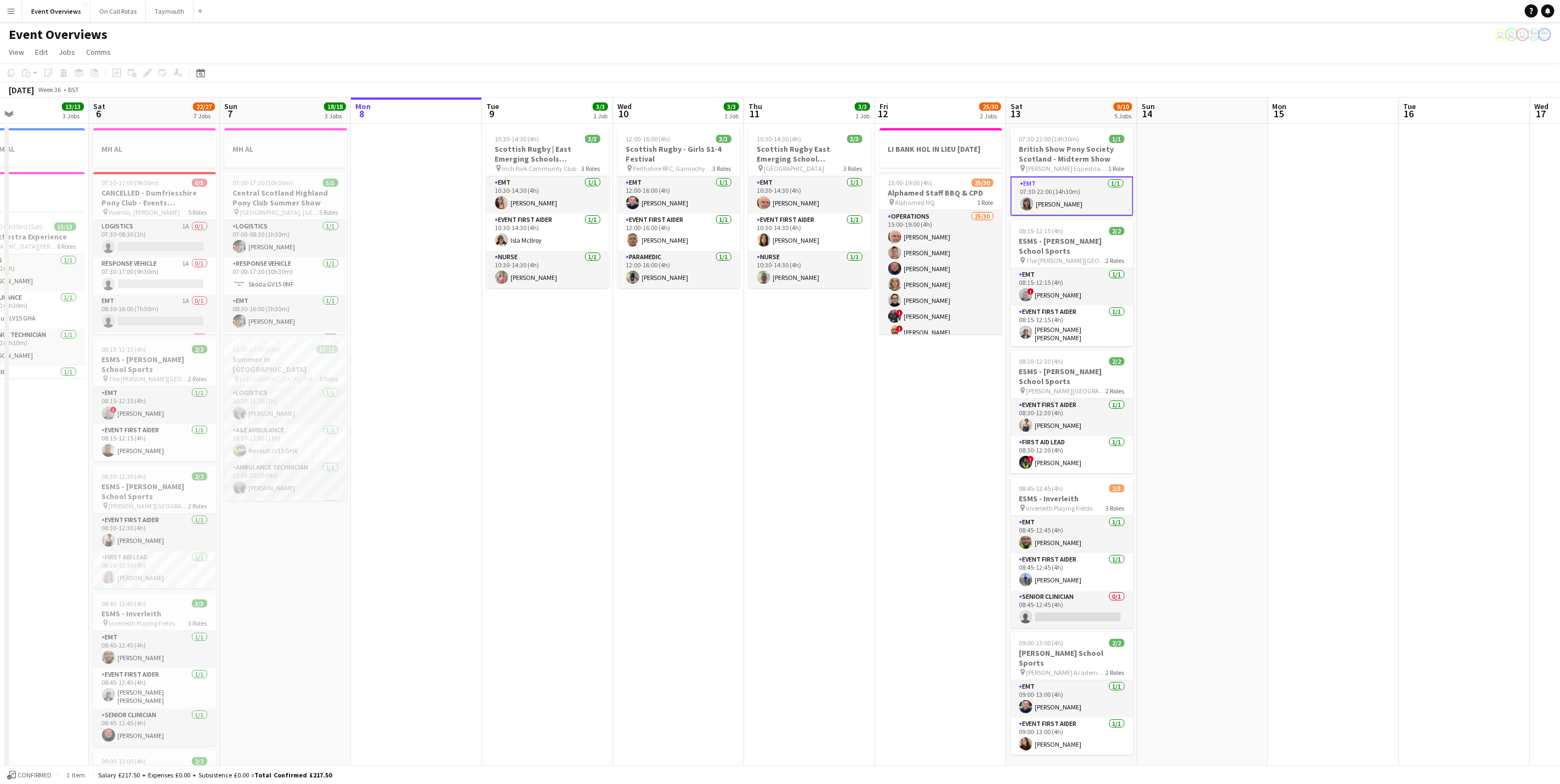
scroll to position [0, 384]
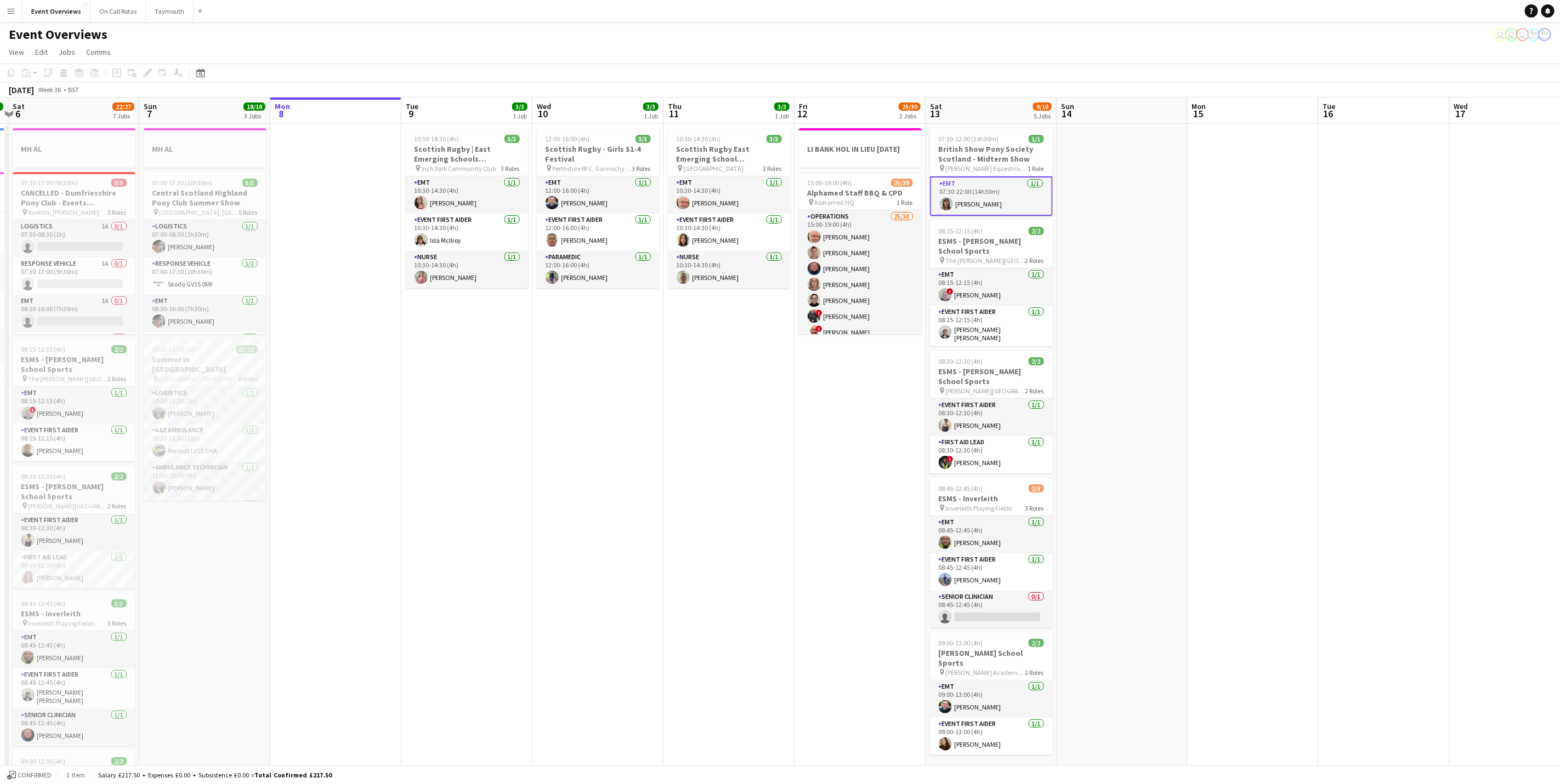
drag, startPoint x: 882, startPoint y: 489, endPoint x: 810, endPoint y: 495, distance: 72.2
click at [810, 495] on app-calendar-viewport "Wed 3 2 Jobs Thu 4 2 Jobs Fri 5 13/13 3 Jobs Sat 6 22/27 7 Jobs Sun 7 18/18 3 J…" at bounding box center [780, 579] width 1560 height 964
